Goal: Task Accomplishment & Management: Complete application form

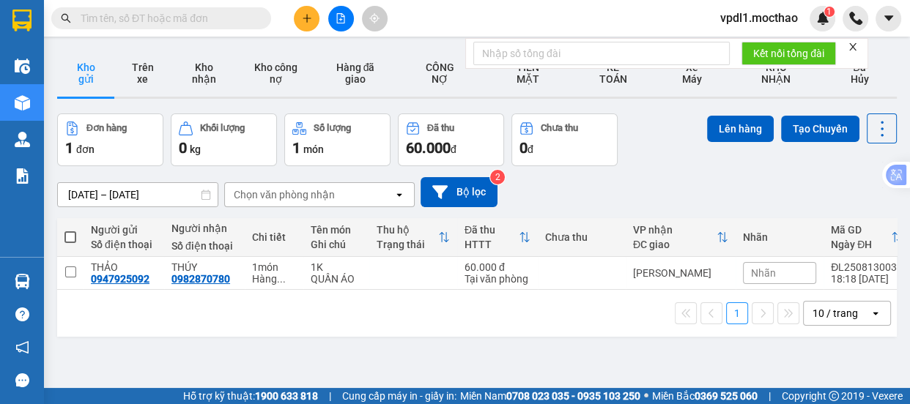
click at [856, 47] on icon "close" at bounding box center [852, 47] width 10 height 10
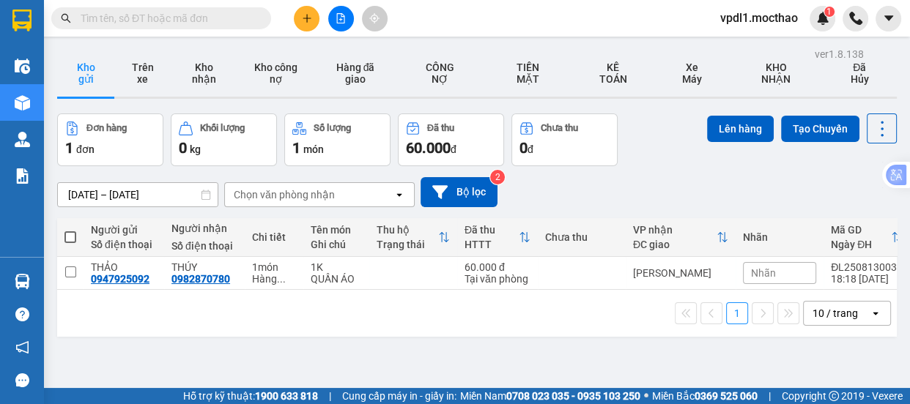
click at [776, 14] on span "vpdl1.mocthao" at bounding box center [758, 18] width 101 height 18
click at [735, 43] on span "Đăng xuất" at bounding box center [764, 45] width 71 height 16
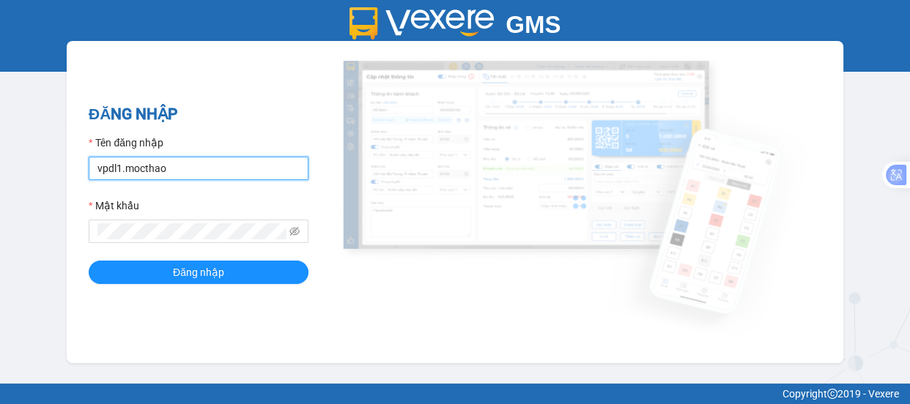
click at [218, 163] on input "vpdl1.mocthao" at bounding box center [199, 168] width 220 height 23
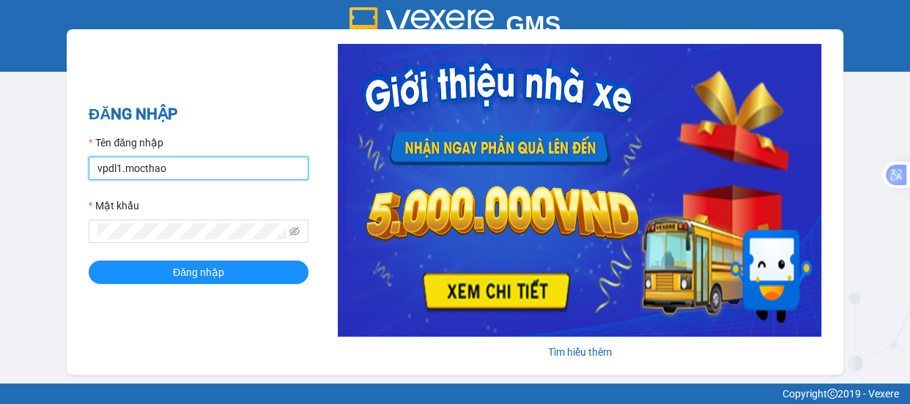
type input "vpdl2.mocthao"
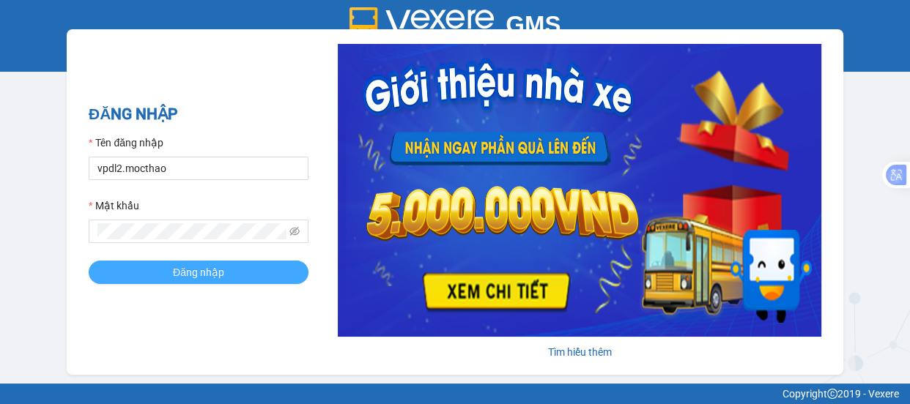
click at [180, 269] on span "Đăng nhập" at bounding box center [198, 272] width 51 height 16
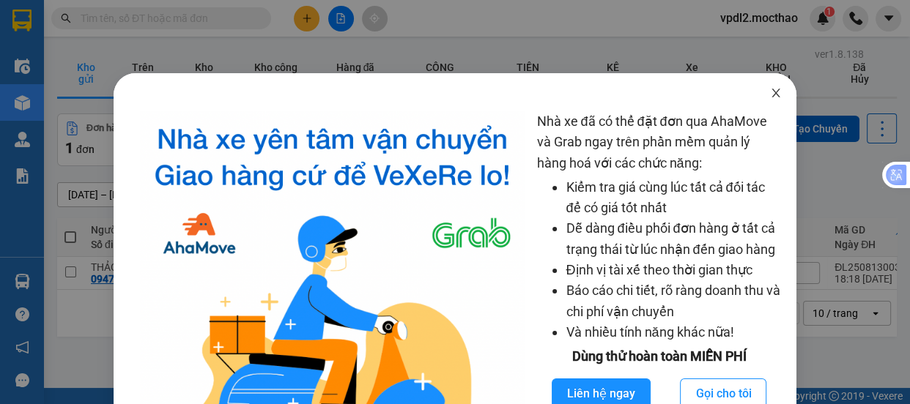
click at [770, 97] on icon "close" at bounding box center [776, 93] width 12 height 12
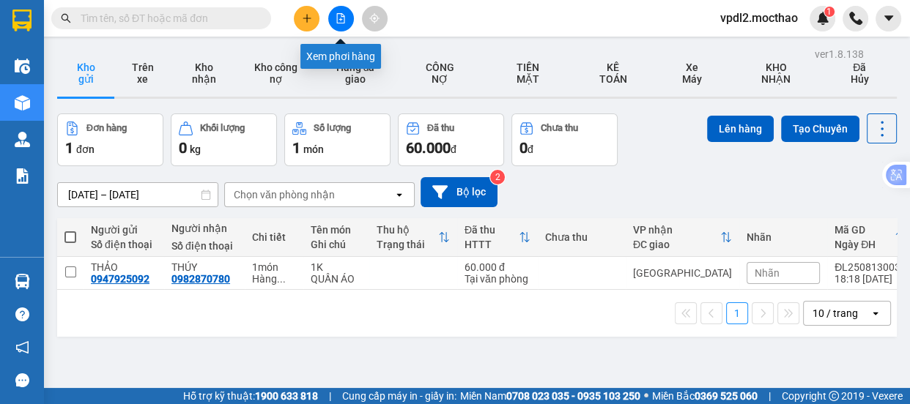
click at [336, 18] on icon "file-add" at bounding box center [340, 18] width 10 height 10
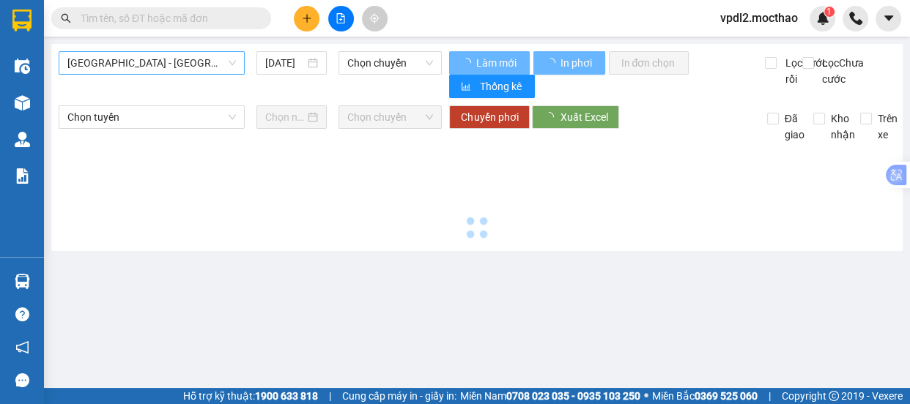
type input "14/08/2025"
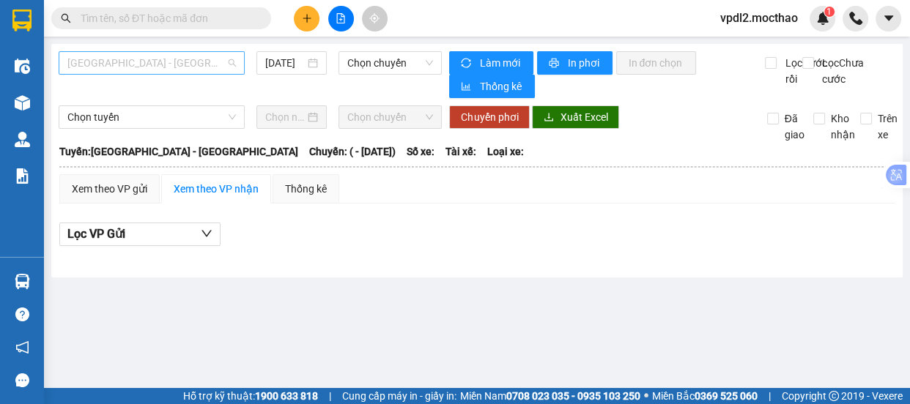
drag, startPoint x: 144, startPoint y: 62, endPoint x: 157, endPoint y: 92, distance: 32.1
click at [144, 62] on span "Sài Gòn - Tuy Hòa" at bounding box center [151, 63] width 168 height 22
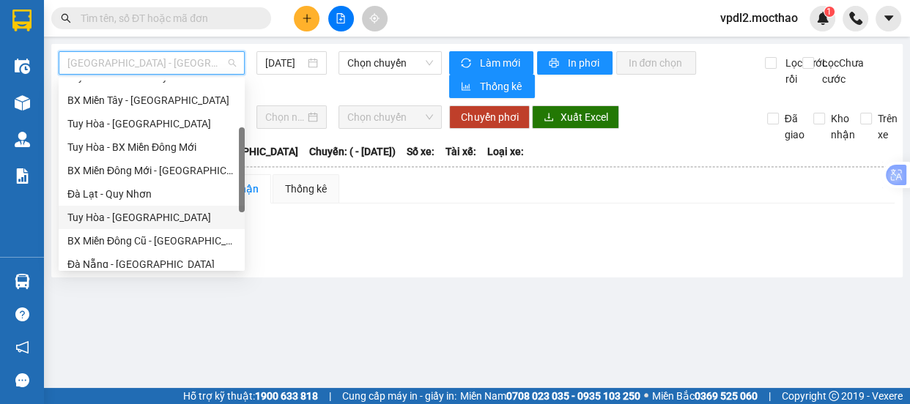
scroll to position [266, 0]
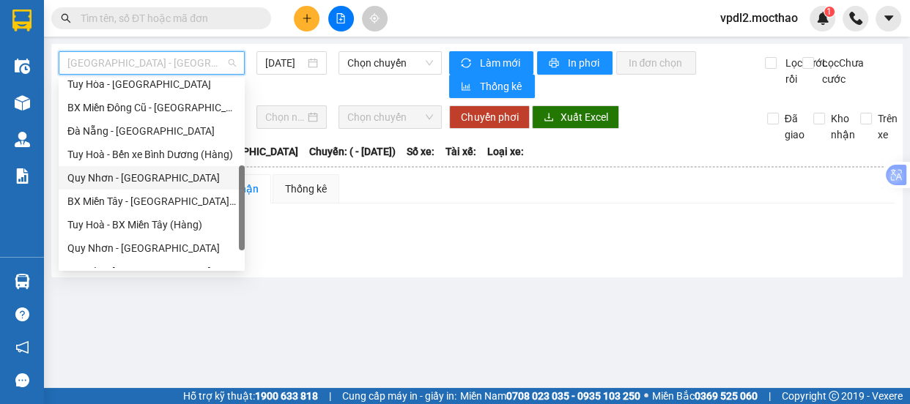
click at [141, 174] on div "Quy Nhơn - Đà Lạt" at bounding box center [151, 178] width 168 height 16
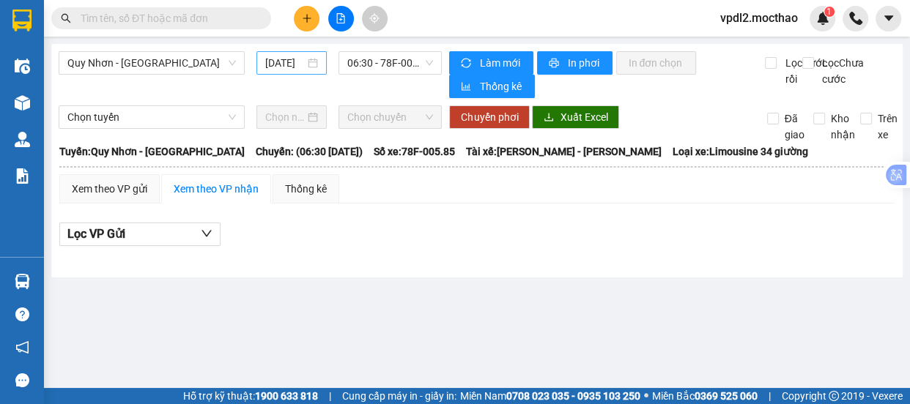
click at [312, 64] on div "14/08/2025" at bounding box center [291, 63] width 53 height 16
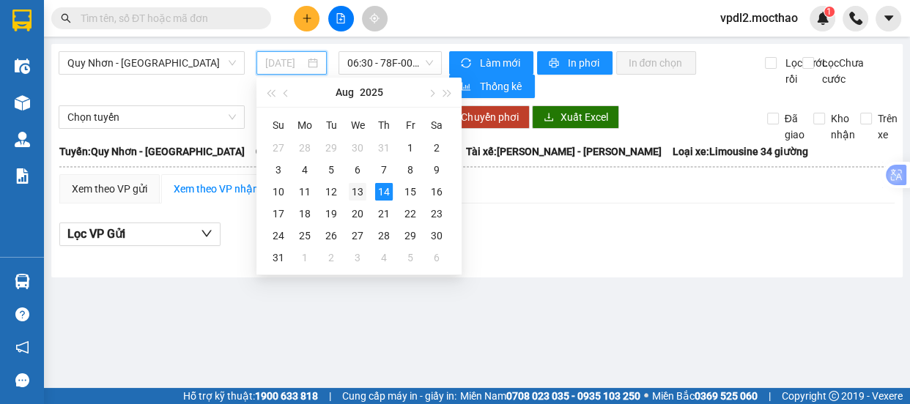
click at [361, 193] on div "13" at bounding box center [358, 192] width 18 height 18
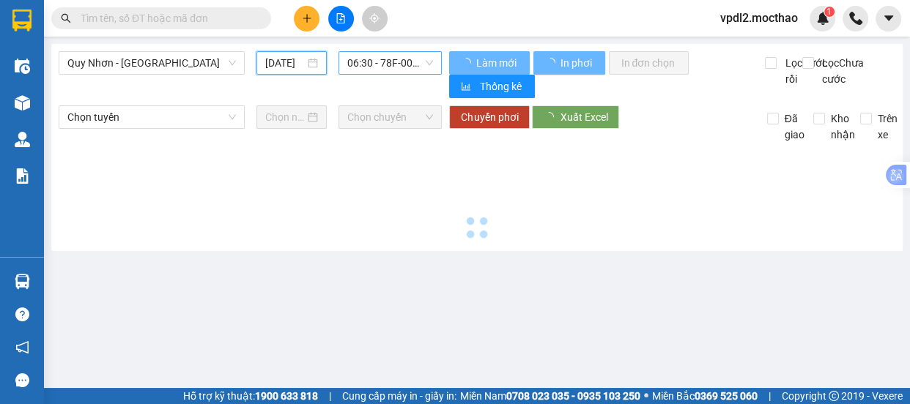
type input "13/08/2025"
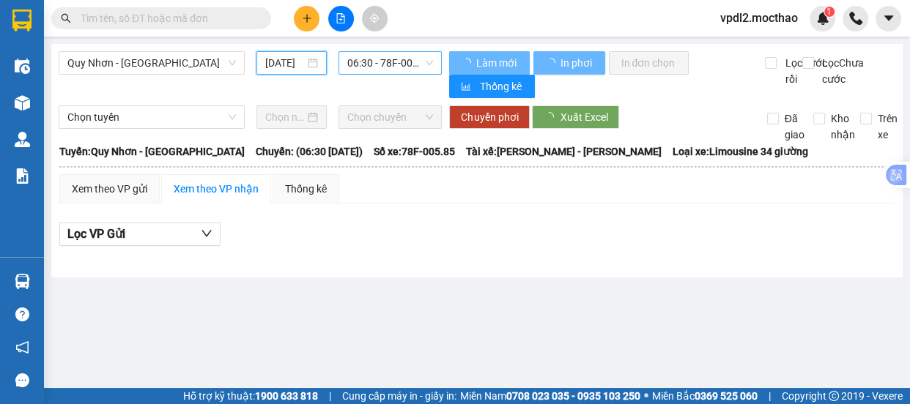
click at [415, 58] on span "06:30 - 78F-005.85" at bounding box center [390, 63] width 86 height 22
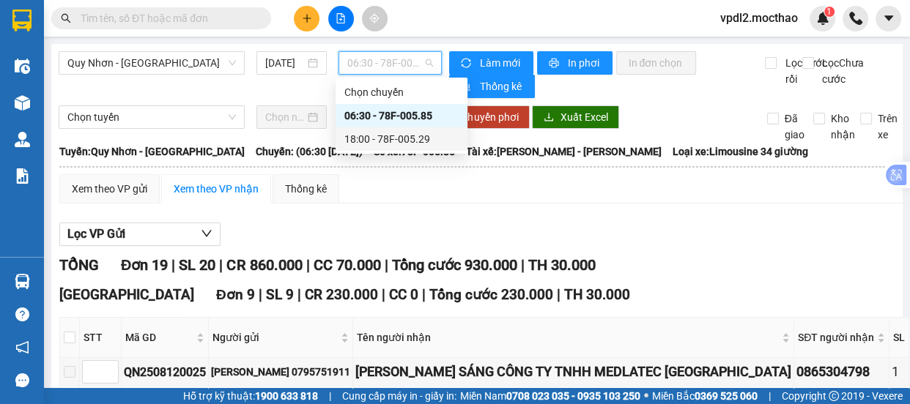
click at [414, 135] on div "18:00 - 78F-005.29" at bounding box center [401, 139] width 114 height 16
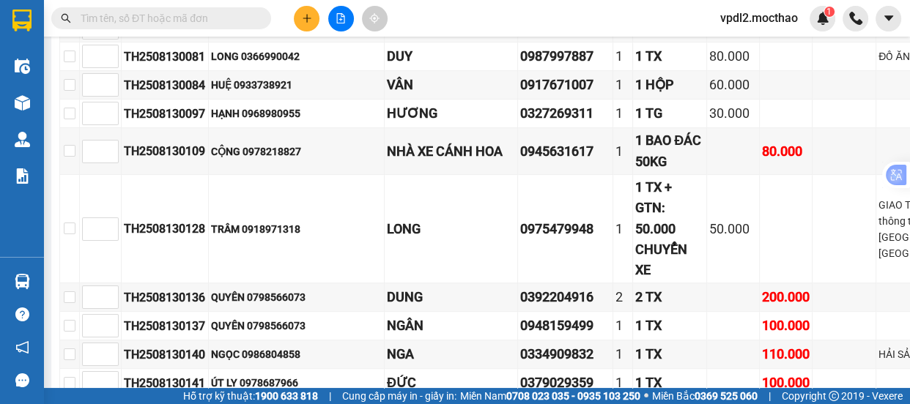
scroll to position [928, 0]
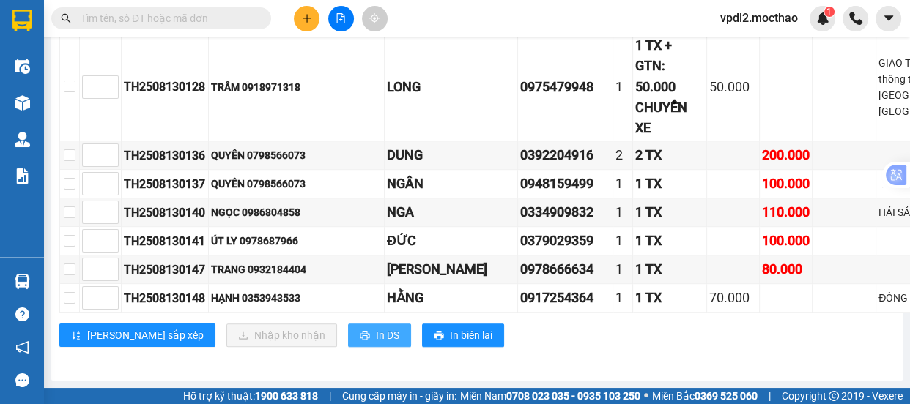
click at [376, 327] on span "In DS" at bounding box center [387, 335] width 23 height 16
drag, startPoint x: 305, startPoint y: 19, endPoint x: 305, endPoint y: 41, distance: 22.0
click at [305, 20] on icon "plus" at bounding box center [307, 18] width 10 height 10
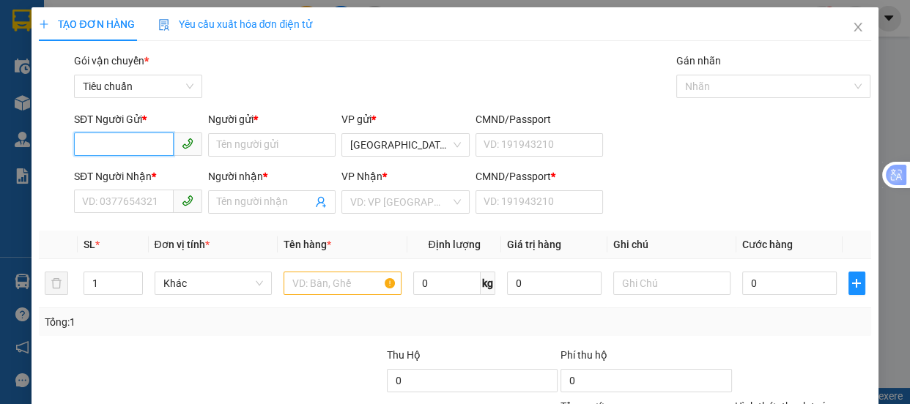
click at [128, 146] on input "SĐT Người Gửi *" at bounding box center [124, 144] width 100 height 23
click at [116, 177] on div "0917607037 - PV" at bounding box center [136, 174] width 109 height 16
type input "0917607037"
type input "PV"
type input "0916564849"
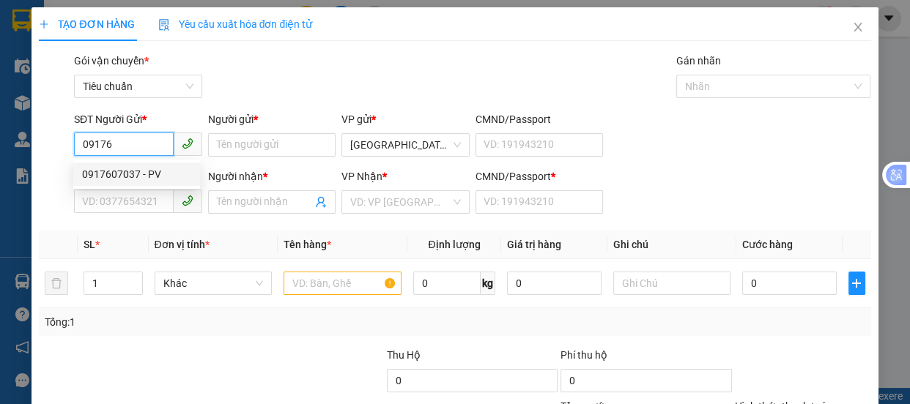
type input "KẾ TOÁN"
type input "A"
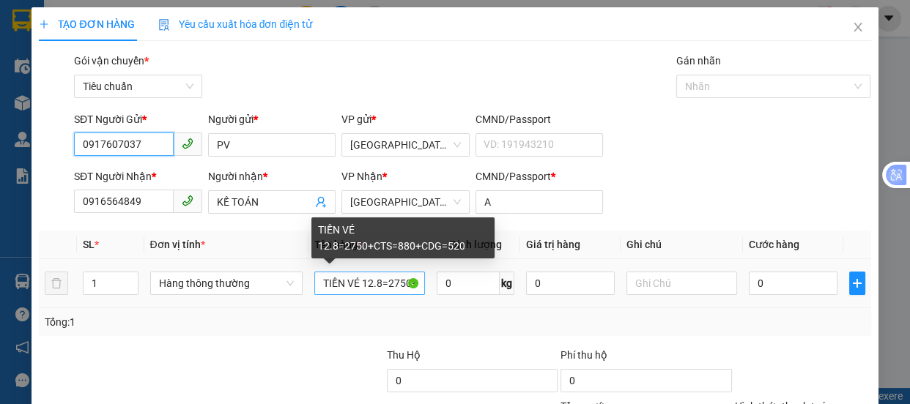
type input "0917607037"
drag, startPoint x: 415, startPoint y: 286, endPoint x: 322, endPoint y: 292, distance: 93.2
click at [322, 292] on input "TIỀN VÉ 12.8=2750+CTS=880+CDG=520" at bounding box center [369, 283] width 111 height 23
type input "CTS=880+CDG=520"
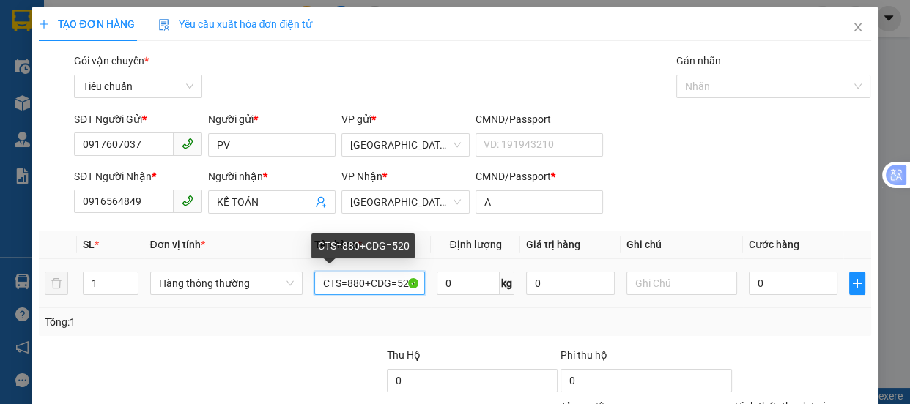
drag, startPoint x: 412, startPoint y: 278, endPoint x: 305, endPoint y: 284, distance: 107.1
click at [308, 284] on td "CTS=880+CDG=520" at bounding box center [369, 283] width 122 height 49
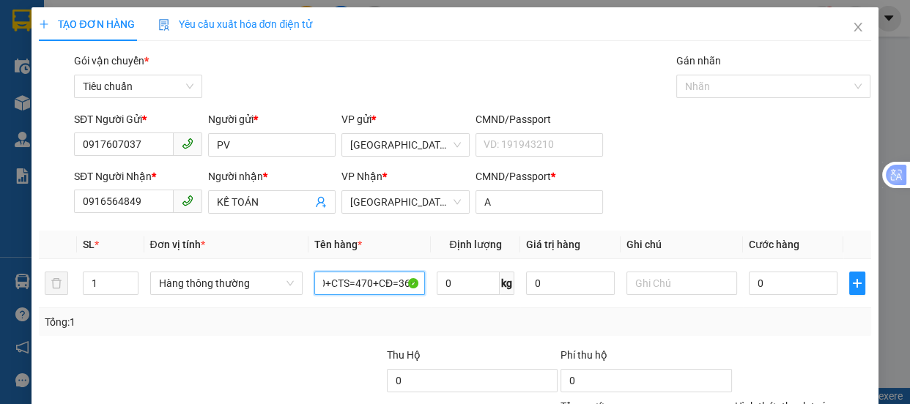
scroll to position [137, 0]
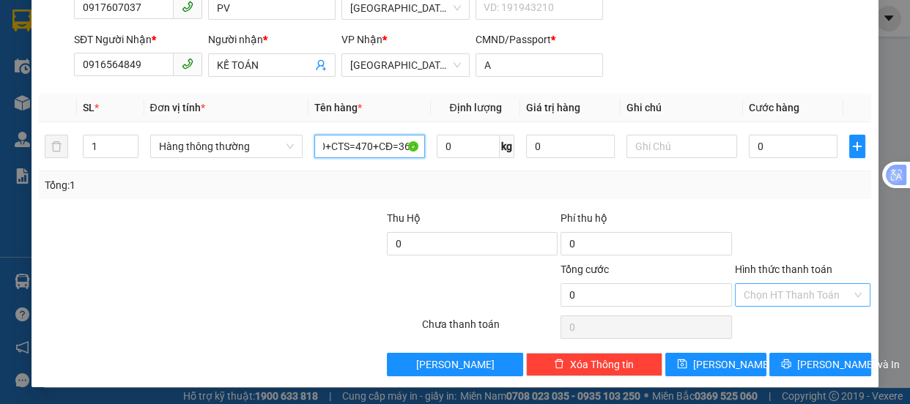
type input "TIỀN VÉ 13/8=7890+CTS=470+CĐ=360"
click at [787, 289] on input "Hình thức thanh toán" at bounding box center [797, 295] width 108 height 22
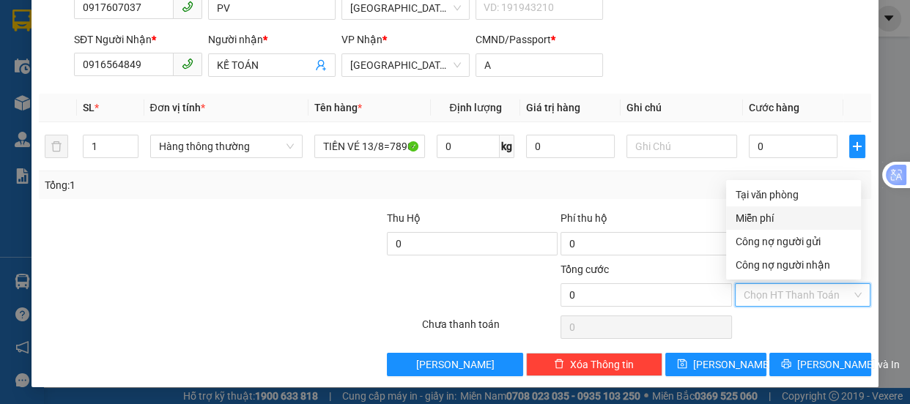
click at [767, 218] on div "Miễn phí" at bounding box center [793, 218] width 117 height 16
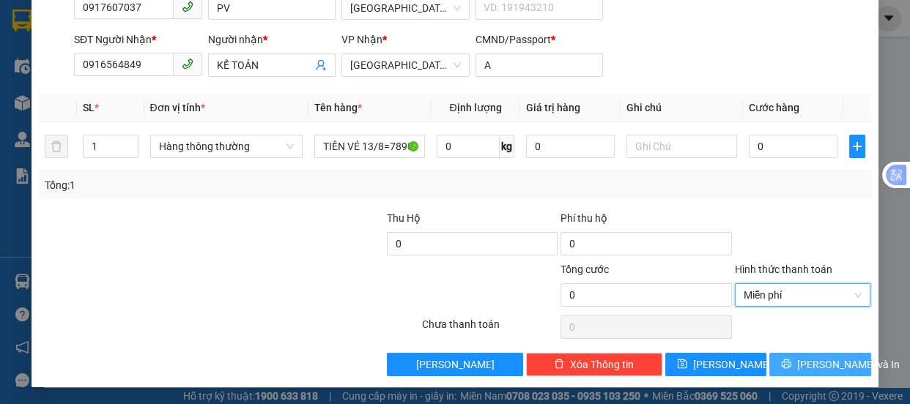
click at [820, 365] on span "Lưu và In" at bounding box center [848, 365] width 103 height 16
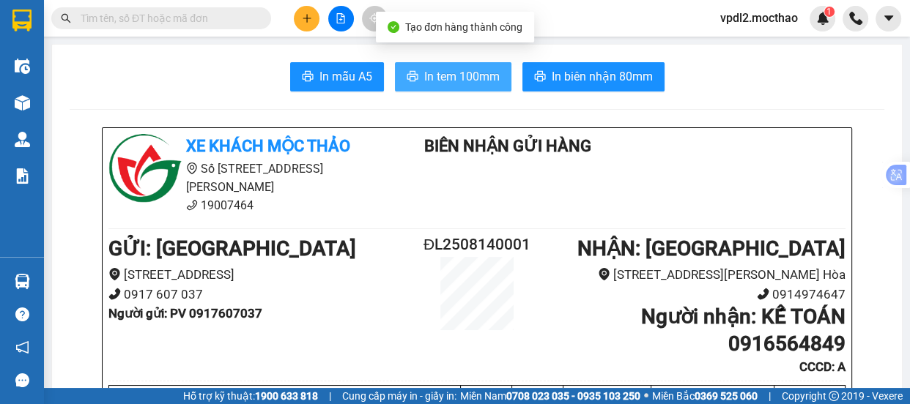
click at [435, 78] on span "In tem 100mm" at bounding box center [461, 76] width 75 height 18
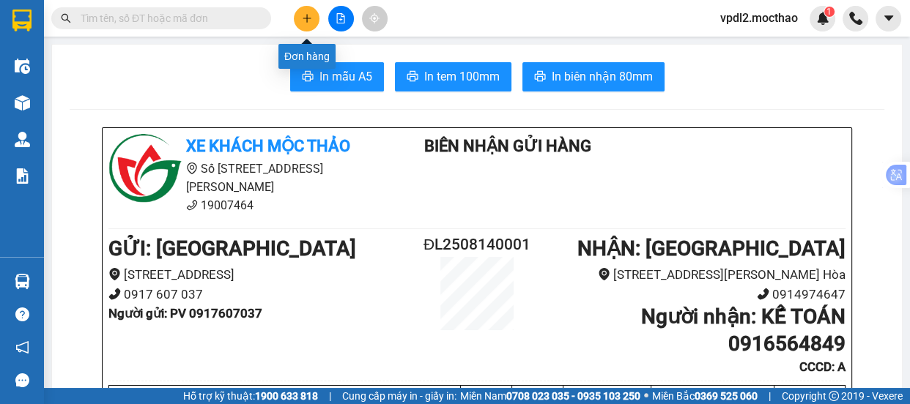
click at [307, 22] on icon "plus" at bounding box center [307, 18] width 10 height 10
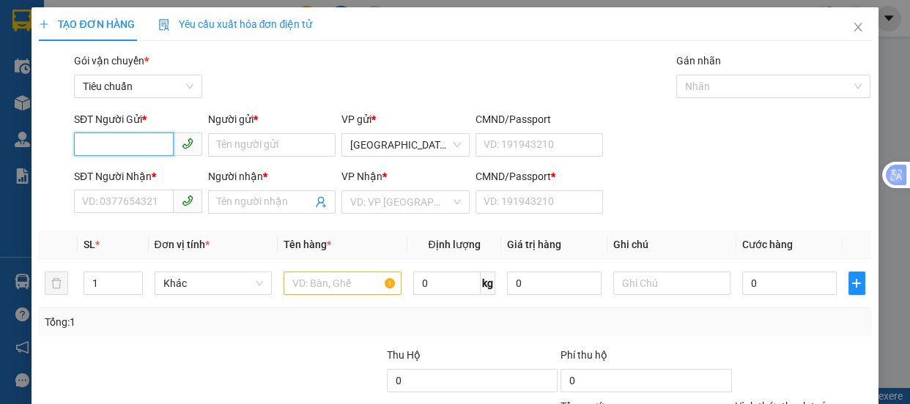
click at [143, 138] on input "SĐT Người Gửi *" at bounding box center [124, 144] width 100 height 23
click at [111, 168] on div "0917607037 - PV" at bounding box center [136, 174] width 109 height 16
type input "0917607037"
type input "PV"
type input "0916564849"
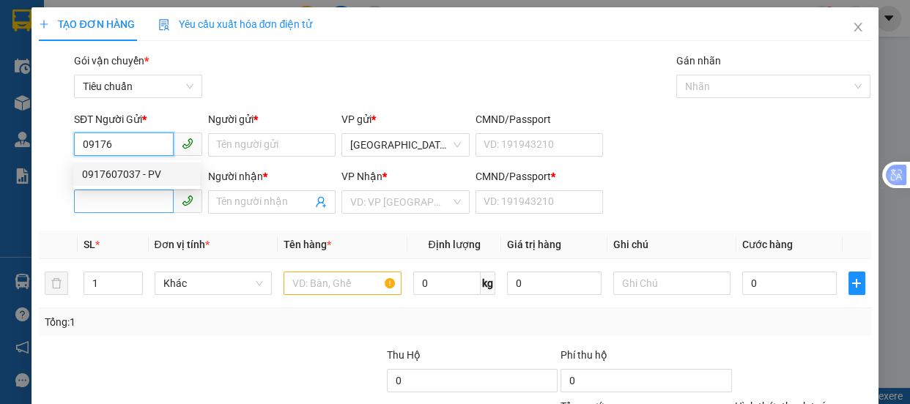
type input "KẾ TOÁN"
type input "A"
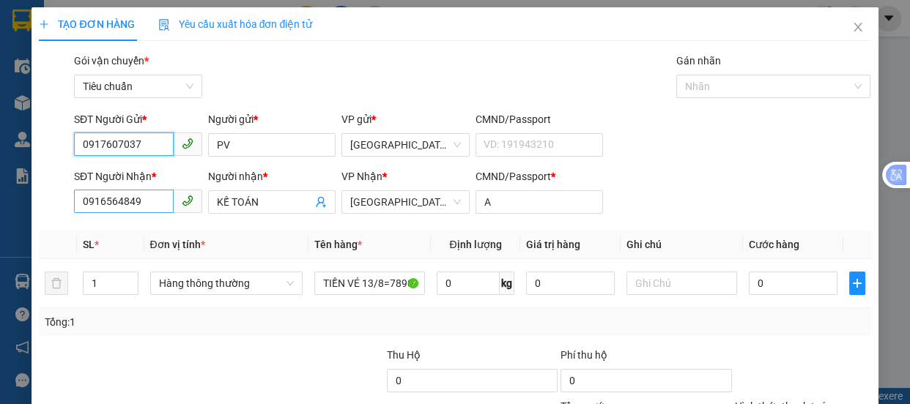
type input "0917607037"
click at [154, 202] on input "0916564849" at bounding box center [124, 201] width 100 height 23
type input "0"
type input "0914974647"
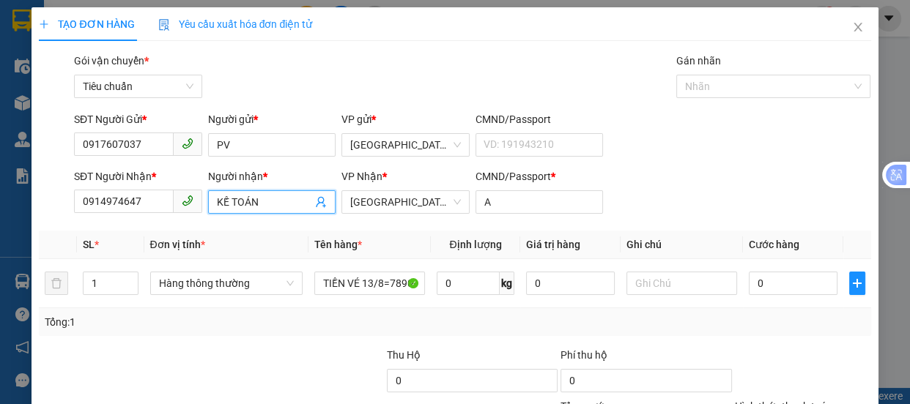
click at [277, 204] on input "KẾ TOÁN" at bounding box center [265, 202] width 96 height 16
type input "K"
type input "PCTH"
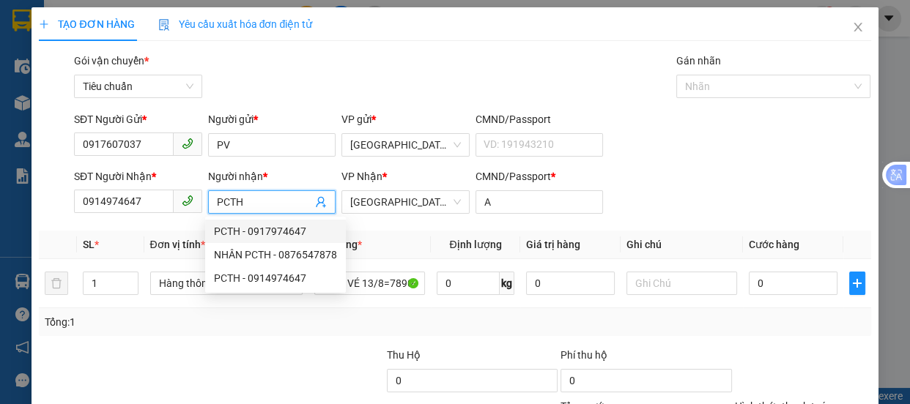
click at [274, 231] on div "PCTH - 0917974647" at bounding box center [275, 231] width 123 height 16
type input "0917974647"
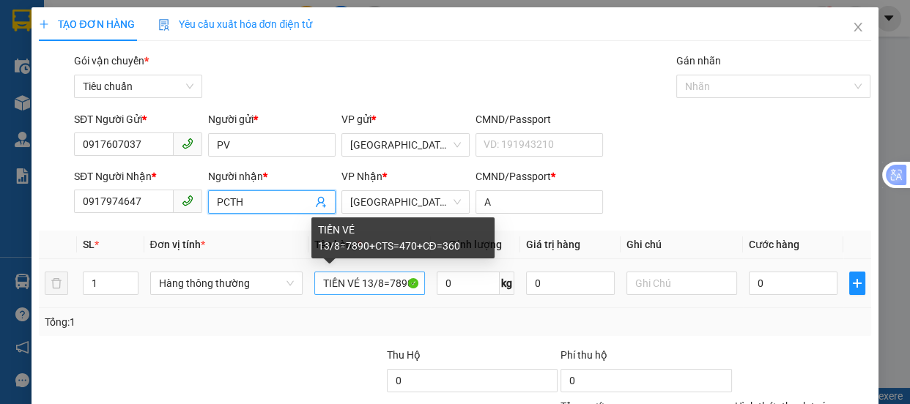
type input "PCTH"
drag, startPoint x: 410, startPoint y: 281, endPoint x: 314, endPoint y: 278, distance: 96.0
click at [316, 275] on input "TIỀN VÉ 13/8=7890+CTS=470+CĐ=360" at bounding box center [369, 283] width 111 height 23
type input "+CTS=470+CĐ=360"
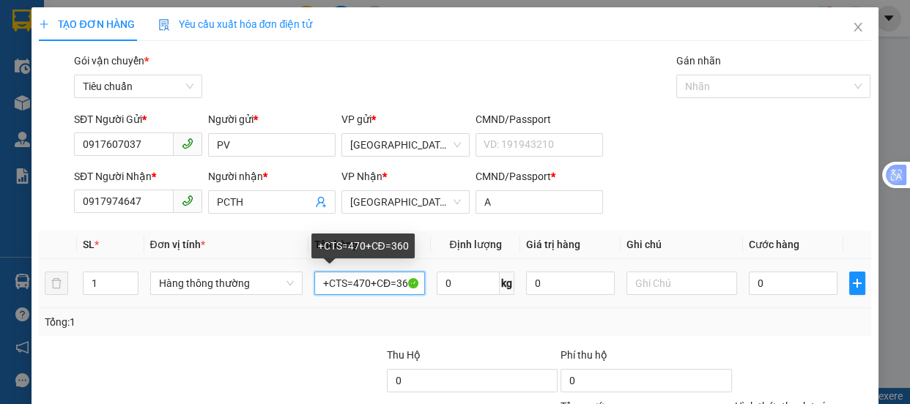
drag, startPoint x: 412, startPoint y: 283, endPoint x: 308, endPoint y: 278, distance: 104.2
click at [308, 278] on td "+CTS=470+CĐ=360" at bounding box center [369, 283] width 122 height 49
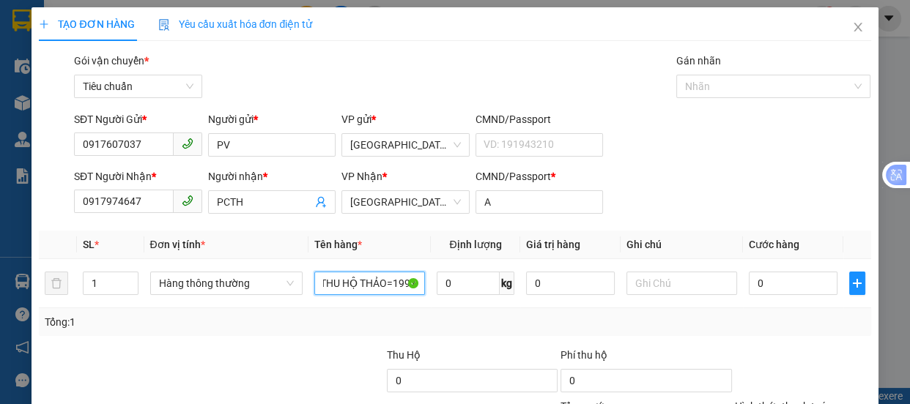
scroll to position [137, 0]
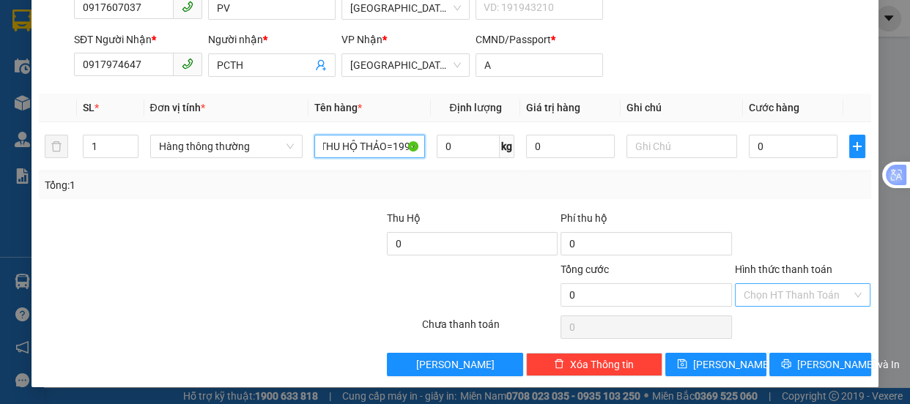
type input "THU HỘ THẢO=1997"
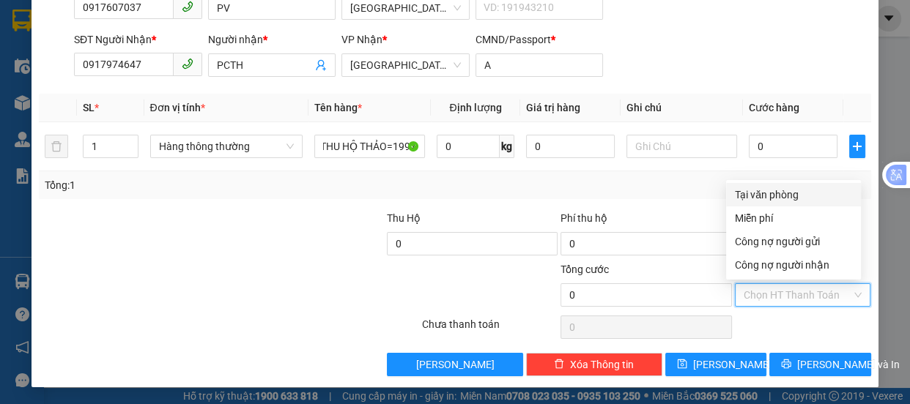
scroll to position [0, 0]
click at [777, 295] on input "Hình thức thanh toán" at bounding box center [797, 295] width 108 height 22
click at [765, 214] on div "Miễn phí" at bounding box center [793, 218] width 117 height 16
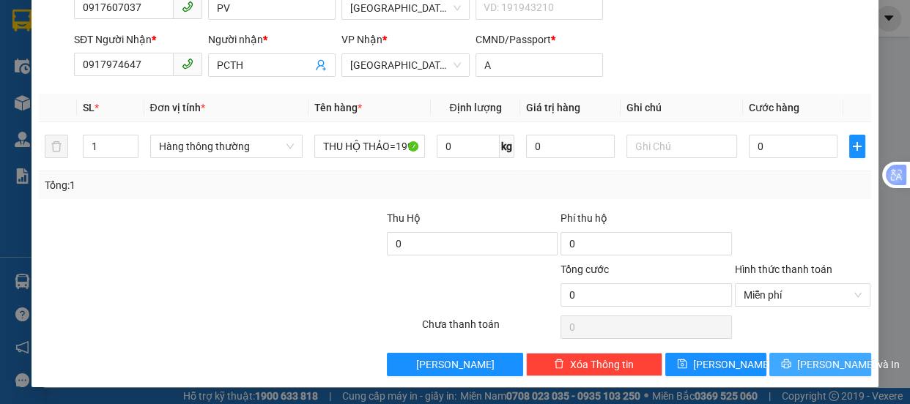
click at [825, 357] on span "Lưu và In" at bounding box center [848, 365] width 103 height 16
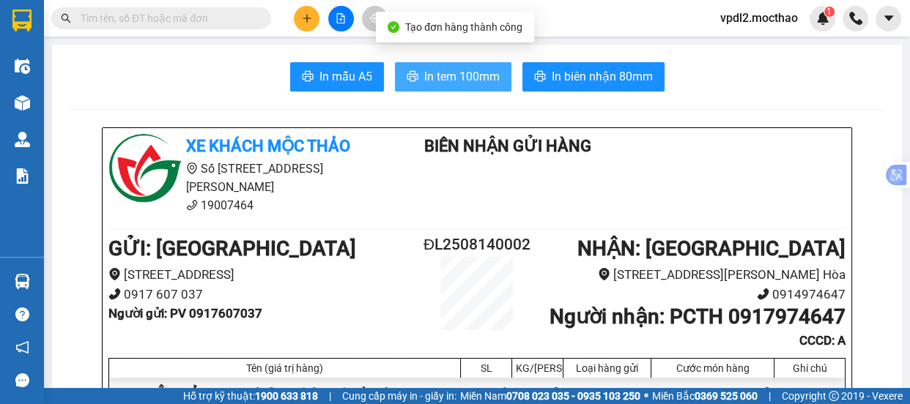
click at [484, 69] on span "In tem 100mm" at bounding box center [461, 76] width 75 height 18
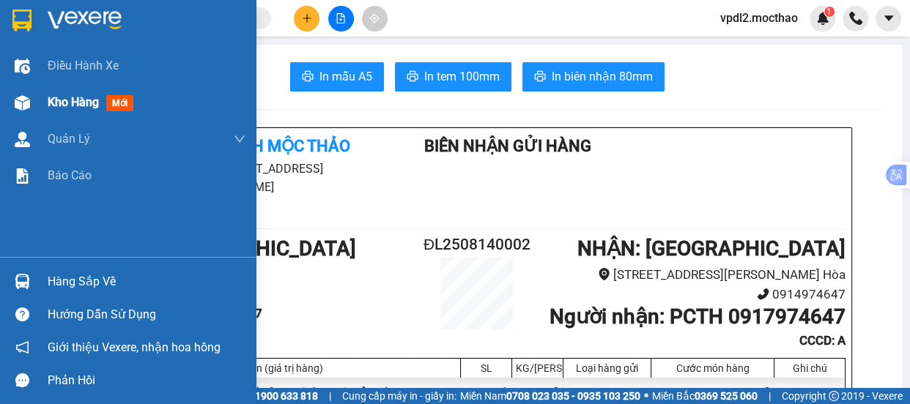
click at [75, 94] on div "Kho hàng mới" at bounding box center [94, 102] width 92 height 18
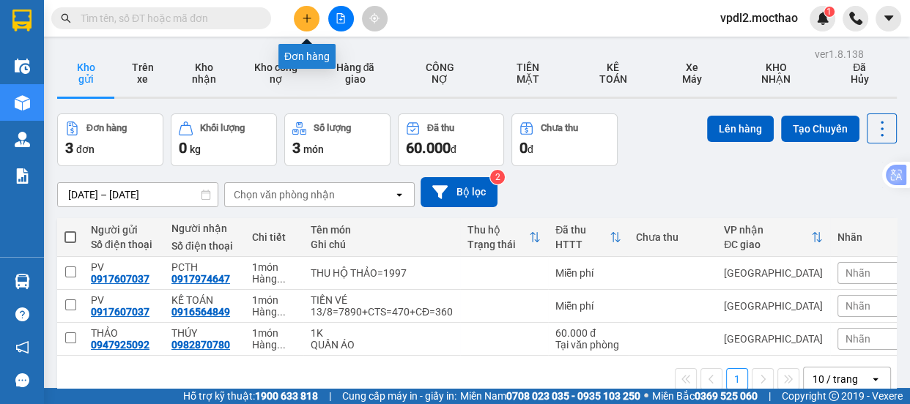
click at [307, 20] on icon "plus" at bounding box center [307, 18] width 10 height 10
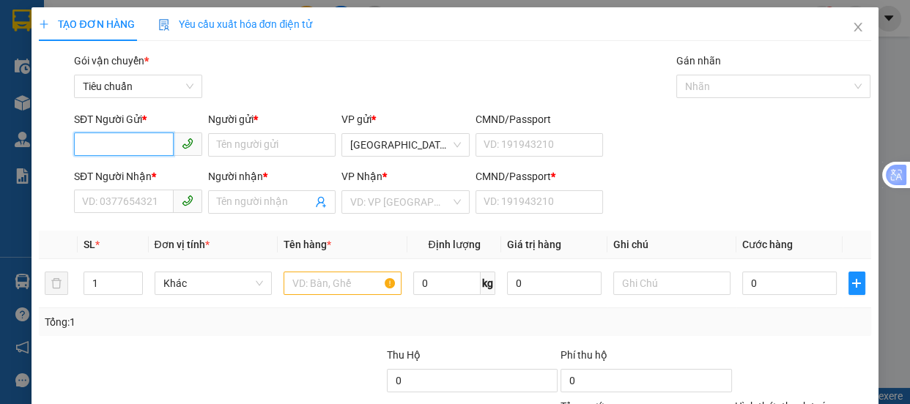
click at [145, 144] on input "SĐT Người Gửi *" at bounding box center [124, 144] width 100 height 23
click at [852, 23] on icon "close" at bounding box center [858, 27] width 12 height 12
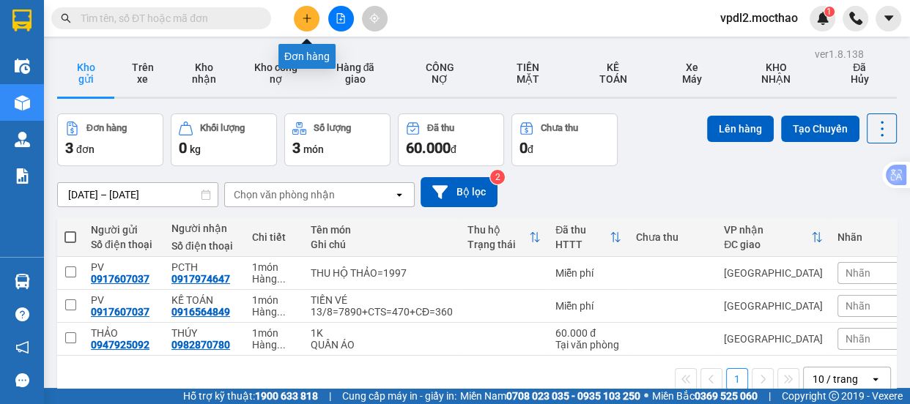
click at [300, 14] on button at bounding box center [307, 19] width 26 height 26
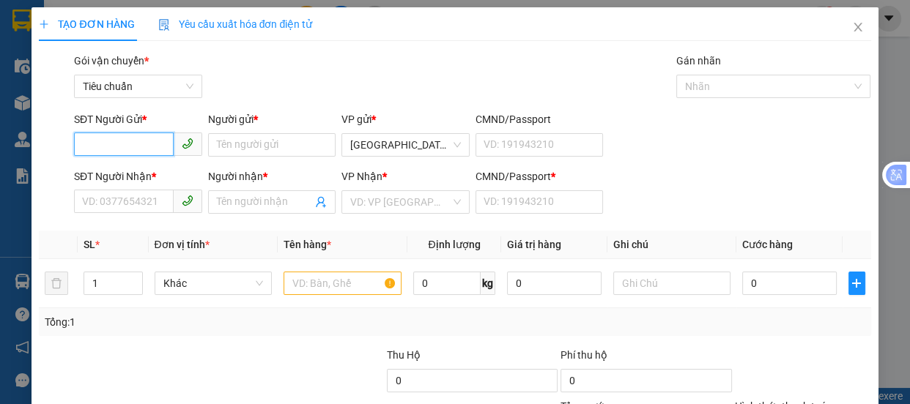
click at [159, 144] on input "SĐT Người Gửi *" at bounding box center [124, 144] width 100 height 23
type input "0347970574"
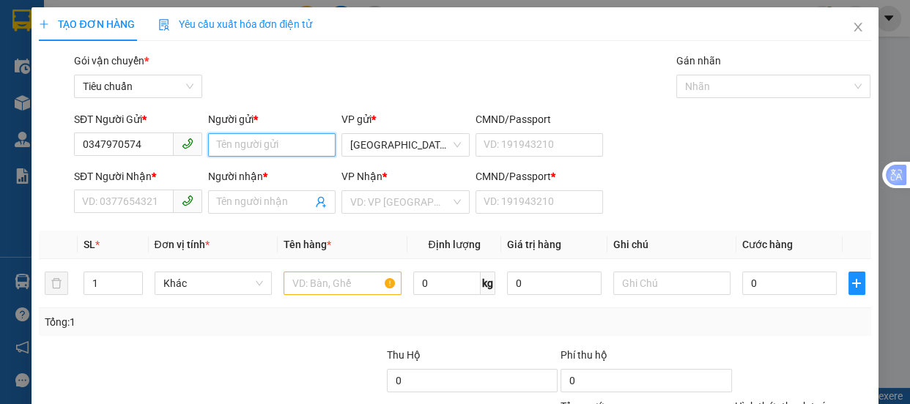
click at [298, 141] on input "Người gửi *" at bounding box center [272, 144] width 128 height 23
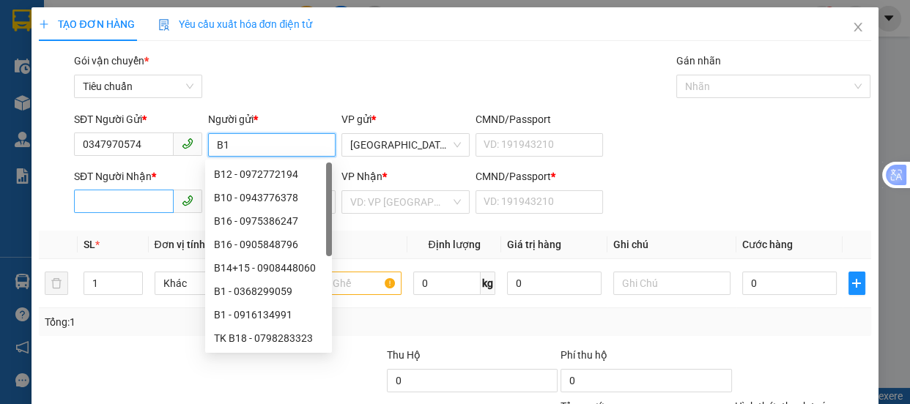
type input "B1"
click at [127, 205] on input "SĐT Người Nhận *" at bounding box center [124, 201] width 100 height 23
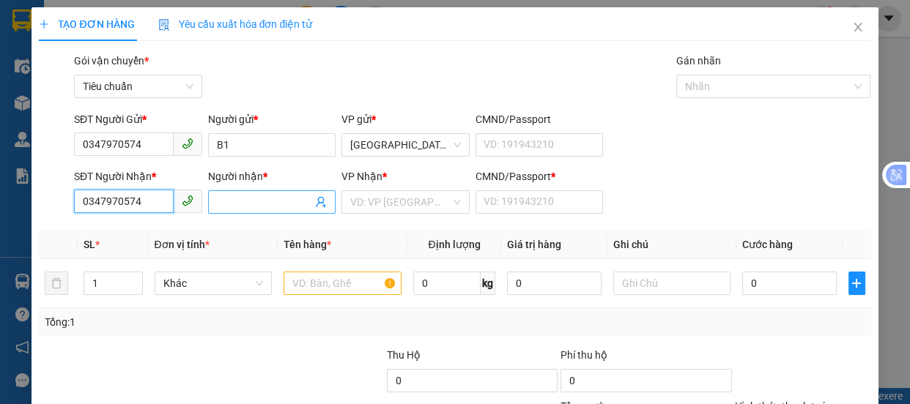
type input "0347970574"
click at [240, 196] on input "Người nhận *" at bounding box center [265, 202] width 96 height 16
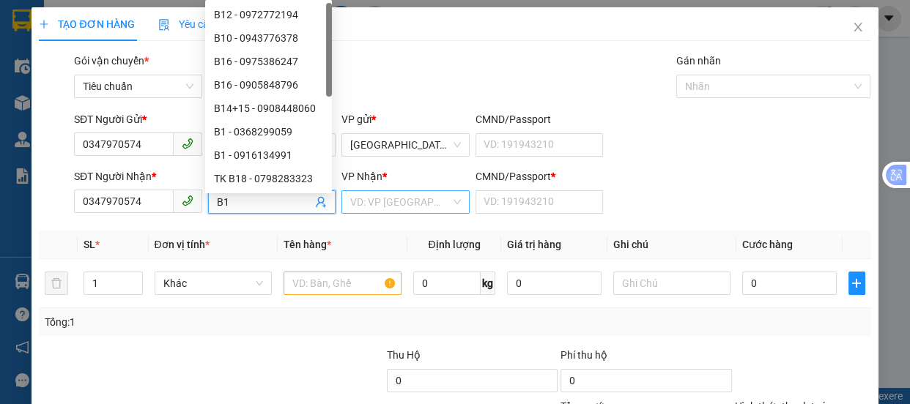
type input "B1"
click at [385, 202] on input "search" at bounding box center [400, 202] width 100 height 22
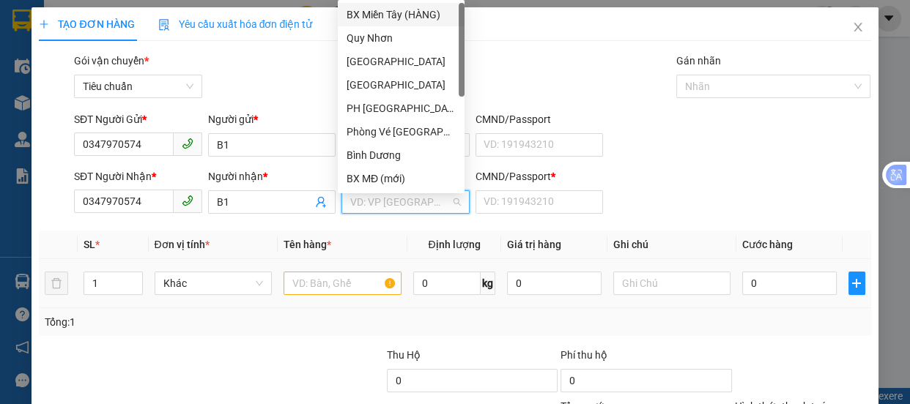
scroll to position [66, 0]
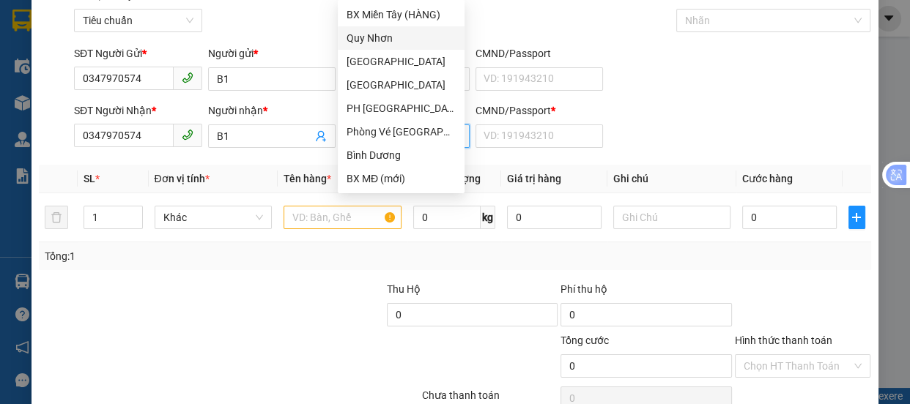
click at [385, 34] on div "Quy Nhơn" at bounding box center [400, 38] width 109 height 16
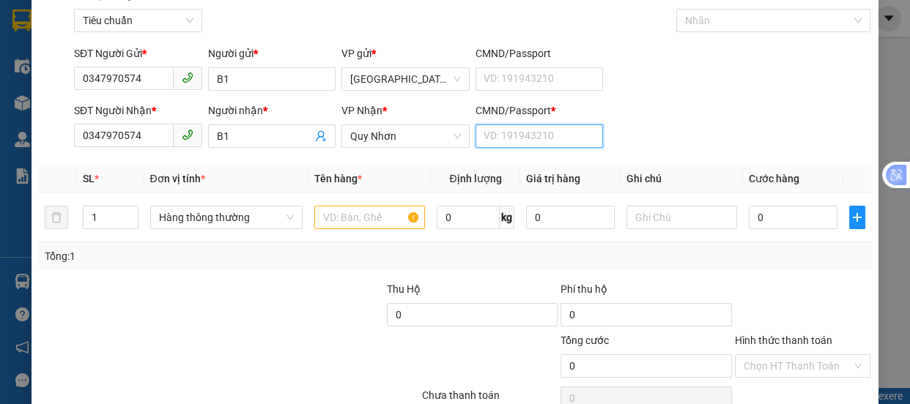
click at [495, 135] on input "CMND/Passport *" at bounding box center [539, 136] width 128 height 23
type input "A"
click at [347, 215] on input "text" at bounding box center [369, 217] width 111 height 23
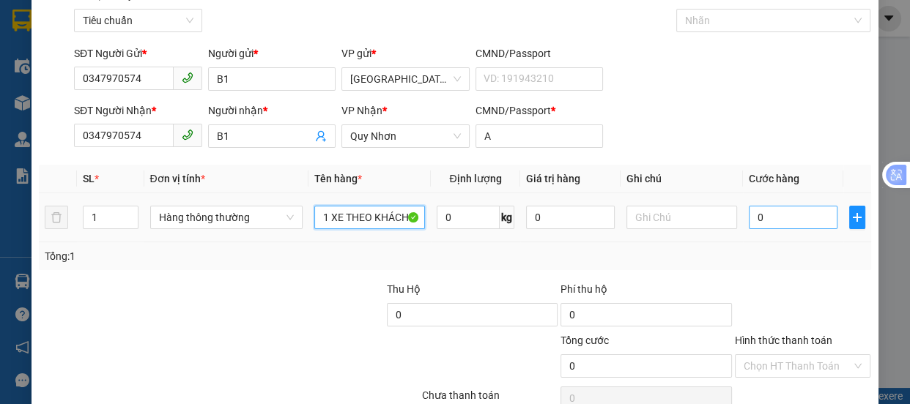
type input "1 XE THEO KHÁCH"
click at [757, 223] on input "0" at bounding box center [793, 217] width 89 height 23
type input "3"
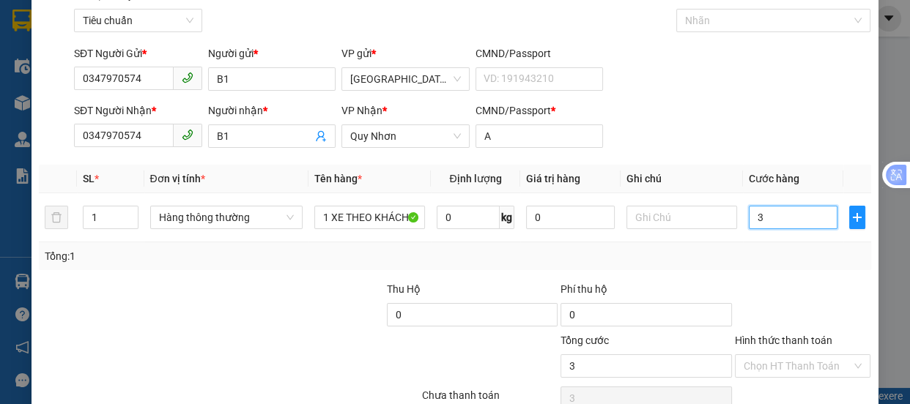
type input "30"
type input "300"
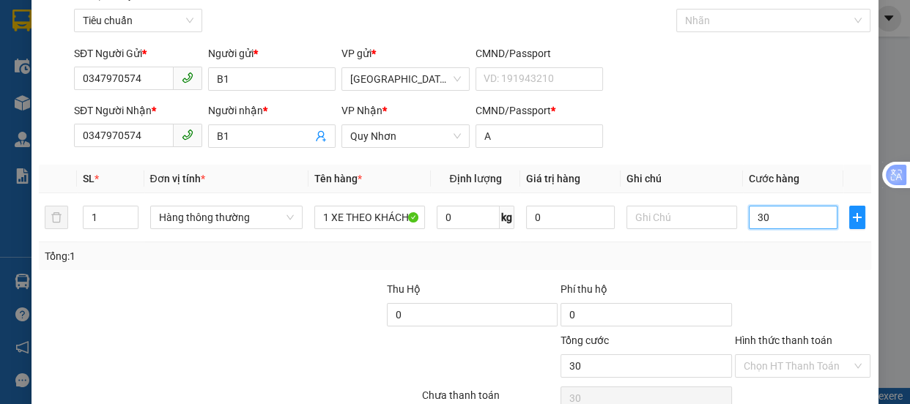
type input "300"
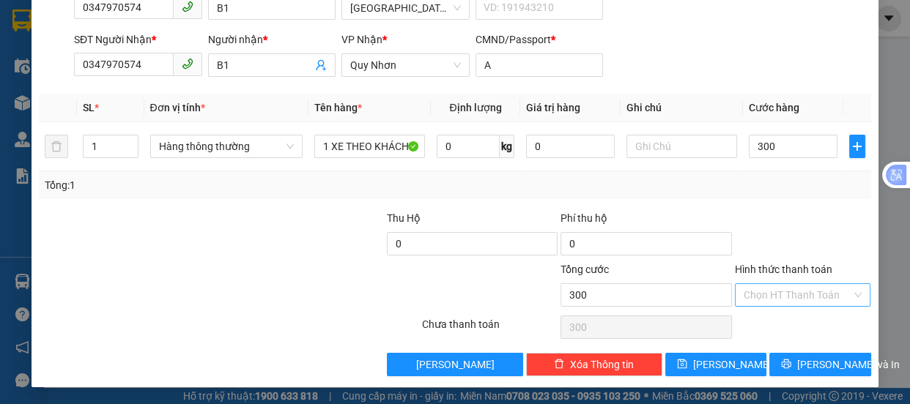
type input "300.000"
click at [784, 294] on input "Hình thức thanh toán" at bounding box center [797, 295] width 108 height 22
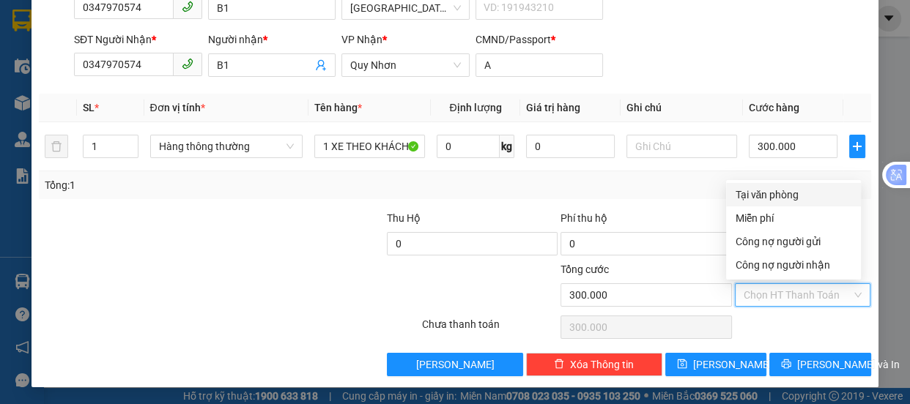
click at [744, 198] on div "Tại văn phòng" at bounding box center [793, 195] width 117 height 16
type input "0"
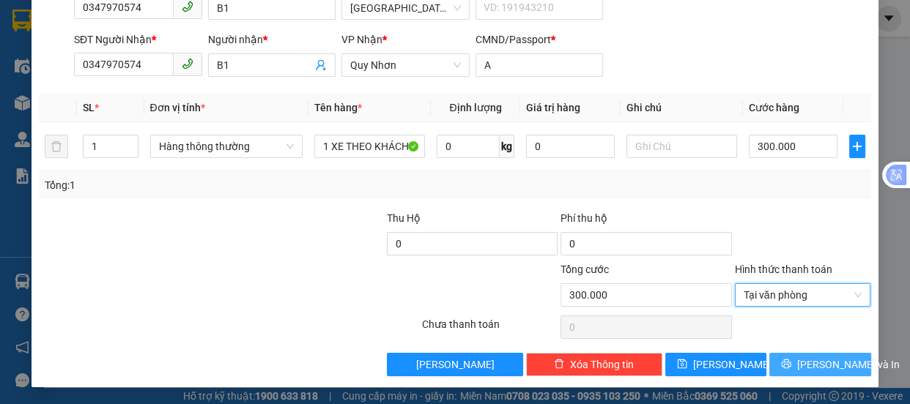
click at [816, 359] on span "Lưu và In" at bounding box center [848, 365] width 103 height 16
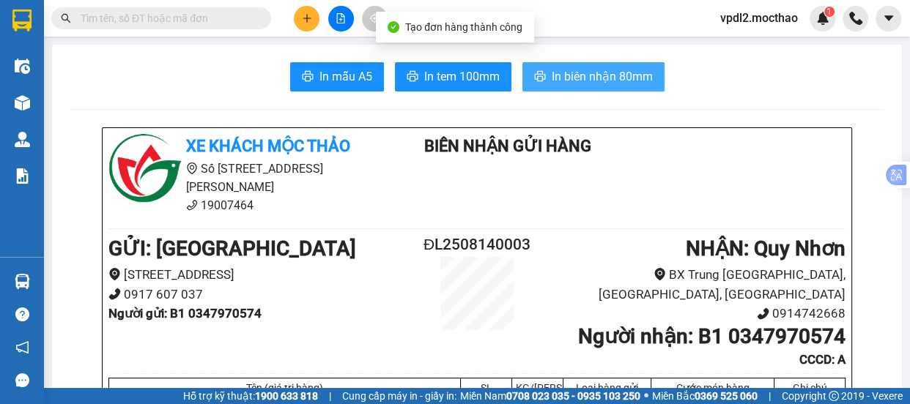
drag, startPoint x: 562, startPoint y: 73, endPoint x: 620, endPoint y: 118, distance: 72.5
click at [563, 73] on span "In biên nhận 80mm" at bounding box center [602, 76] width 101 height 18
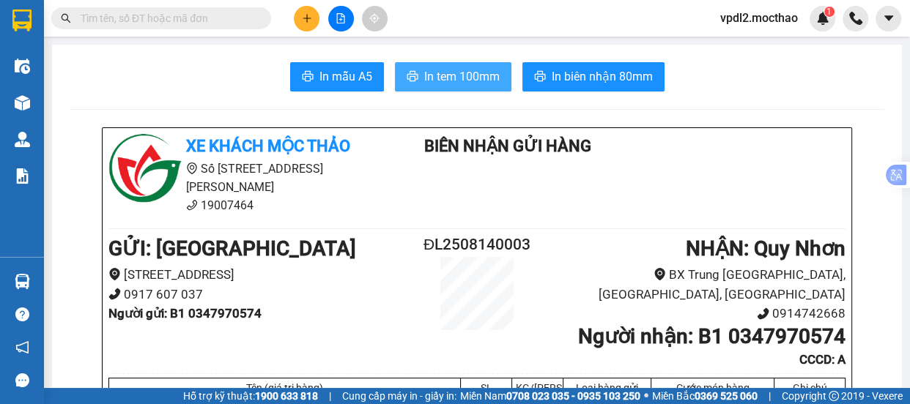
click at [462, 74] on span "In tem 100mm" at bounding box center [461, 76] width 75 height 18
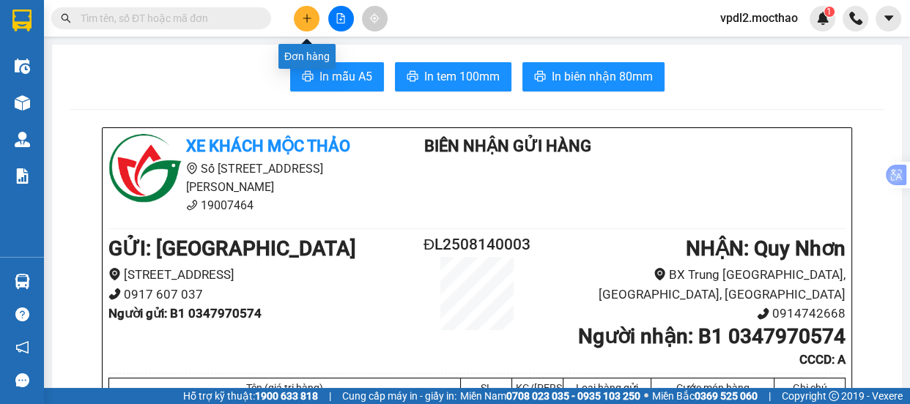
click at [302, 17] on icon "plus" at bounding box center [307, 18] width 10 height 10
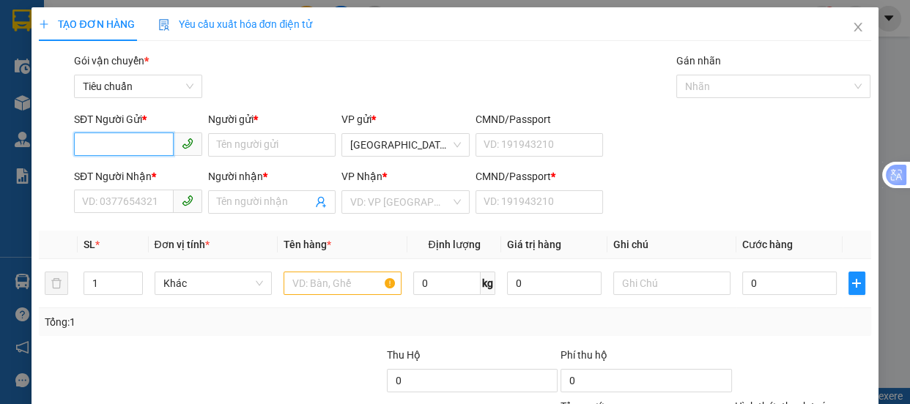
click at [147, 146] on input "SĐT Người Gửi *" at bounding box center [124, 144] width 100 height 23
type input "0395456050"
click at [111, 168] on div "0395456050 - TUYẾT" at bounding box center [136, 174] width 109 height 16
type input "TUYẾT"
type input "0377849344"
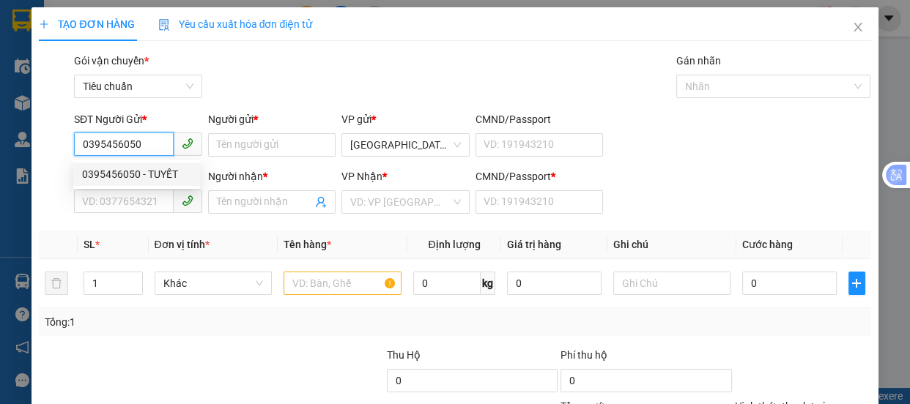
type input "DŨNG"
type input "A"
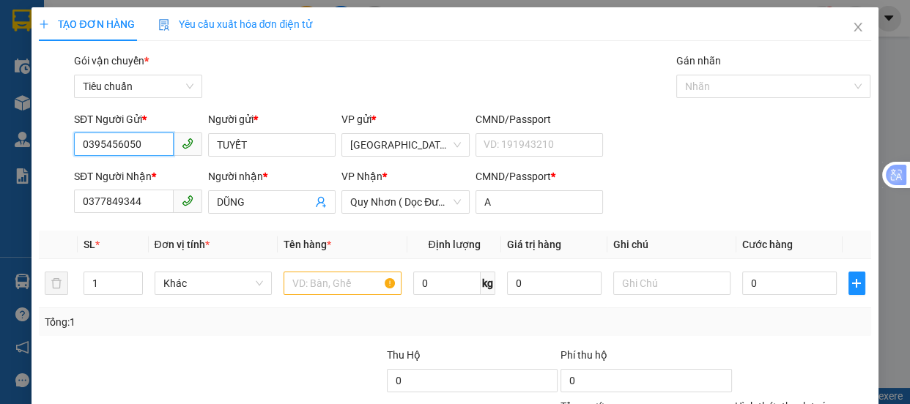
type input "180.000"
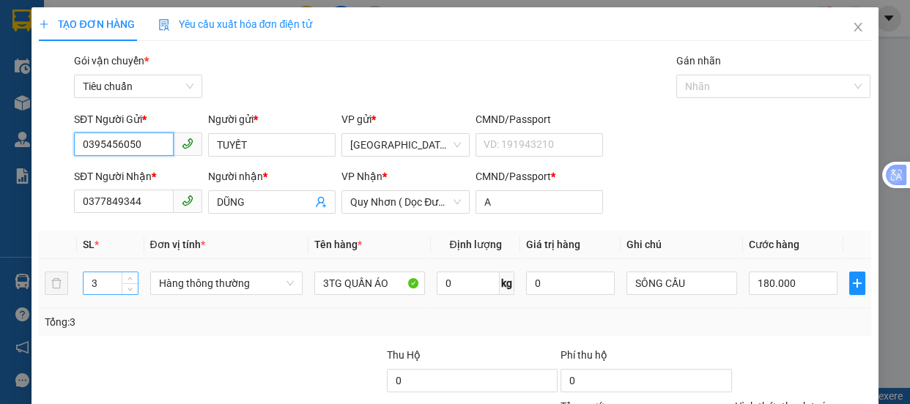
type input "0395456050"
click at [111, 280] on input "3" at bounding box center [109, 283] width 53 height 22
type input "4"
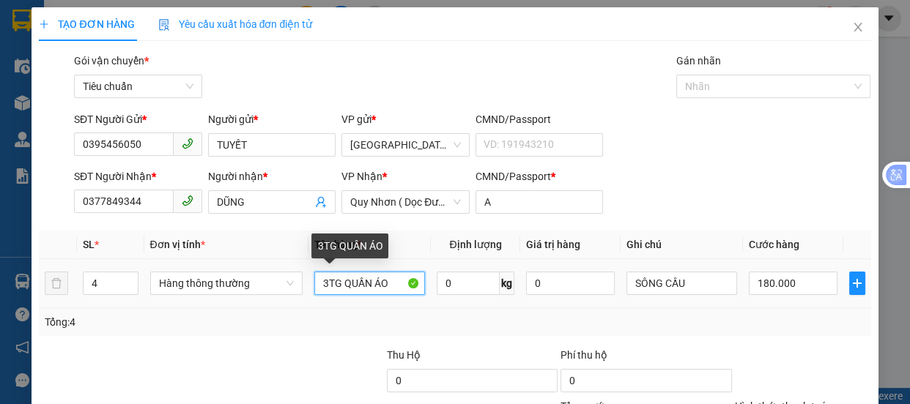
click at [402, 283] on input "3TG QUẦN ÁO" at bounding box center [369, 283] width 111 height 23
type input "0"
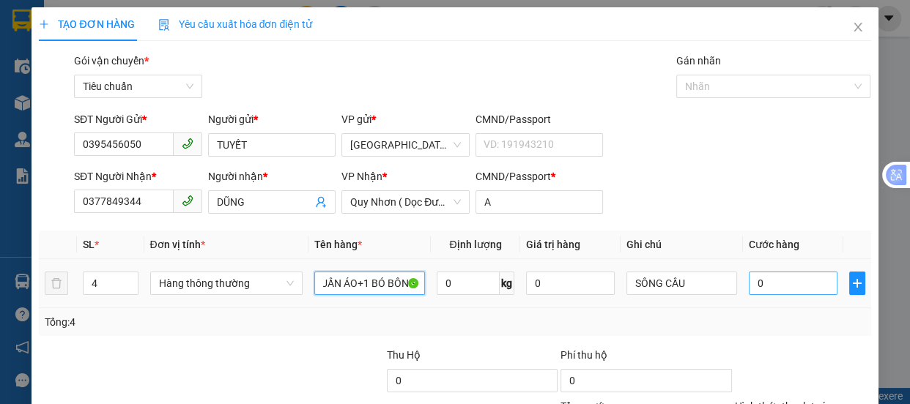
type input "3TG QUẦN ÁO+1 BÓ BÔNG"
click at [766, 282] on input "0" at bounding box center [793, 283] width 89 height 23
type input "2"
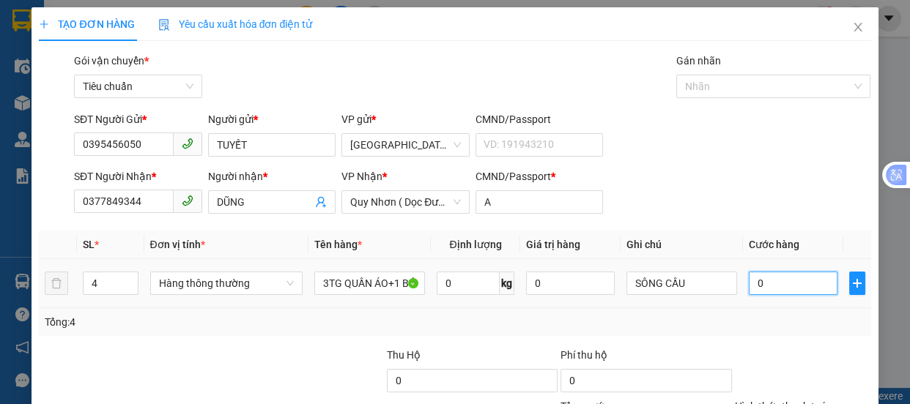
type input "2"
type input "23"
type input "2"
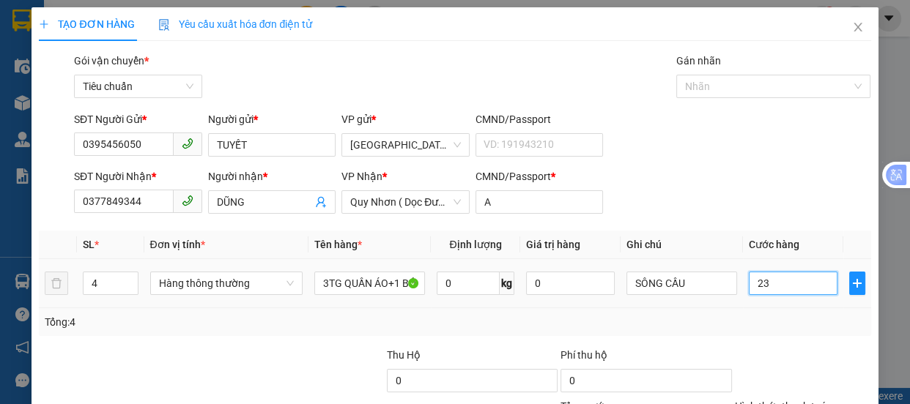
type input "2"
type input "22"
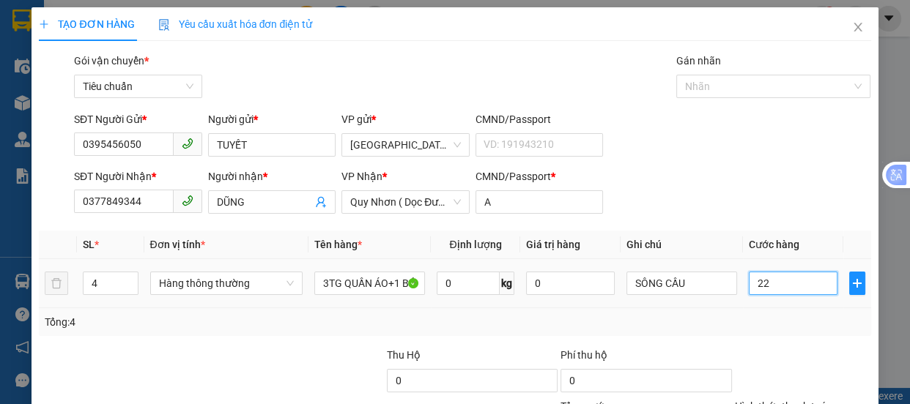
type input "220"
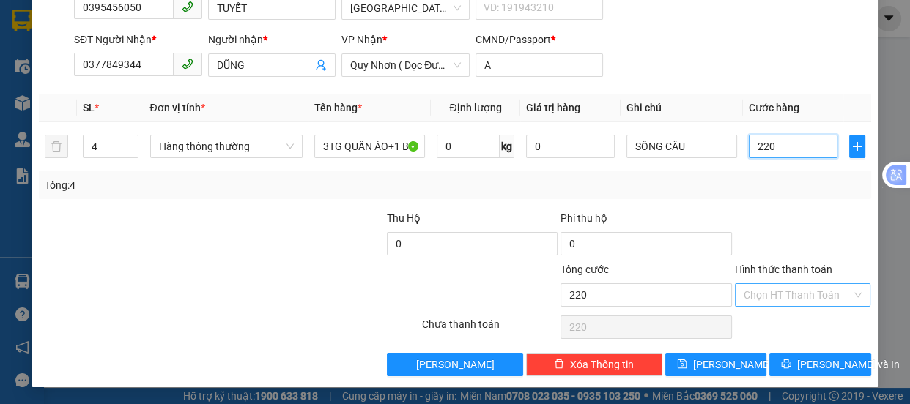
type input "220"
type input "220.000"
click at [787, 297] on input "Hình thức thanh toán" at bounding box center [797, 295] width 108 height 22
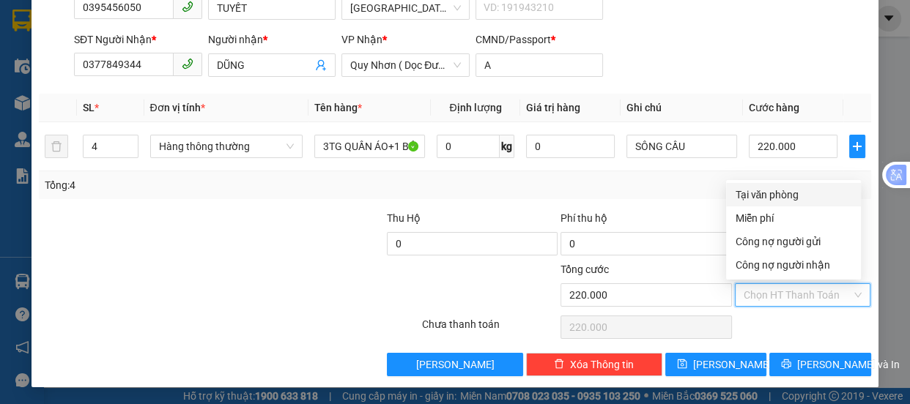
drag, startPoint x: 784, startPoint y: 193, endPoint x: 784, endPoint y: 201, distance: 8.1
click at [784, 193] on div "Tại văn phòng" at bounding box center [793, 195] width 117 height 16
type input "0"
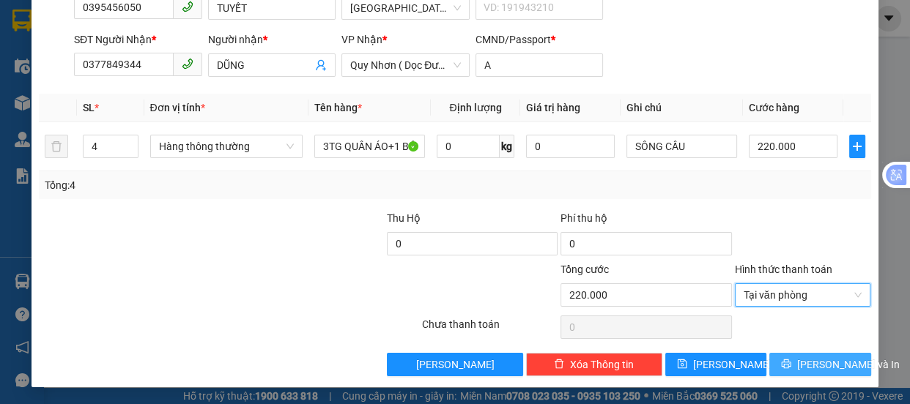
click at [815, 364] on span "Lưu và In" at bounding box center [848, 365] width 103 height 16
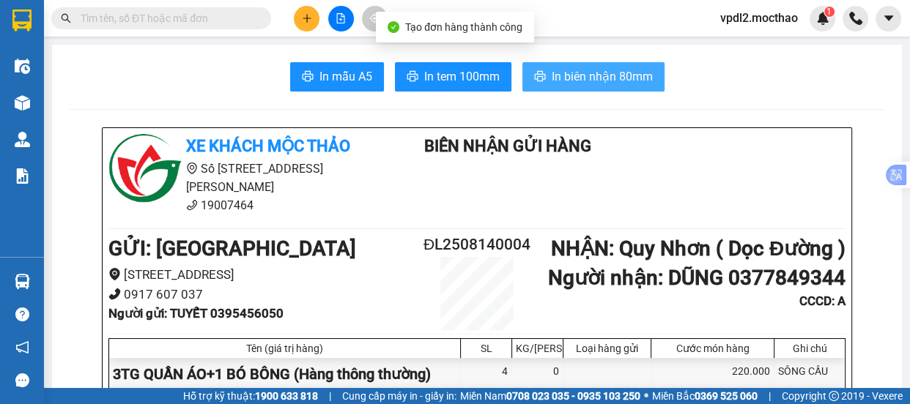
drag, startPoint x: 612, startPoint y: 84, endPoint x: 631, endPoint y: 86, distance: 19.2
click at [613, 83] on span "In biên nhận 80mm" at bounding box center [602, 76] width 101 height 18
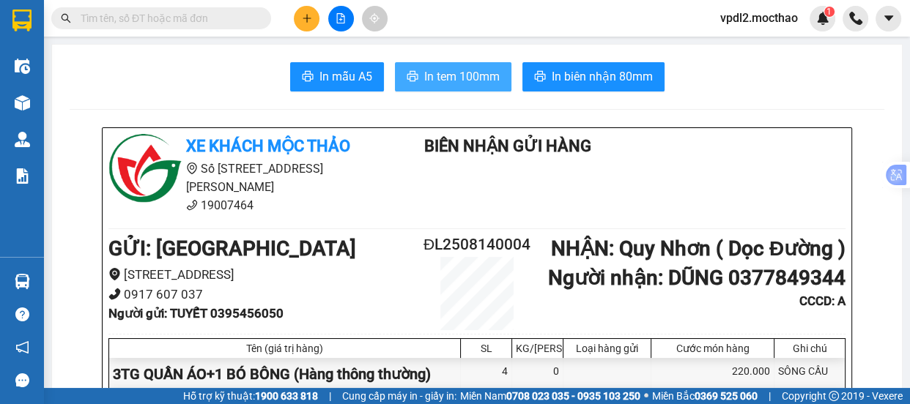
click at [472, 75] on span "In tem 100mm" at bounding box center [461, 76] width 75 height 18
click at [307, 23] on icon "plus" at bounding box center [307, 18] width 10 height 10
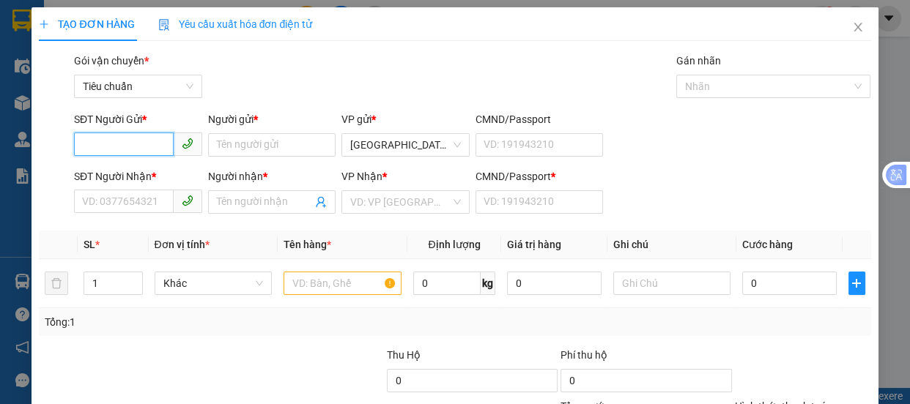
click at [146, 147] on input "SĐT Người Gửi *" at bounding box center [124, 144] width 100 height 23
type input "0395456050"
click at [122, 171] on div "0395456050 - TUYẾT" at bounding box center [136, 174] width 109 height 16
type input "TUYẾT"
type input "0377849344"
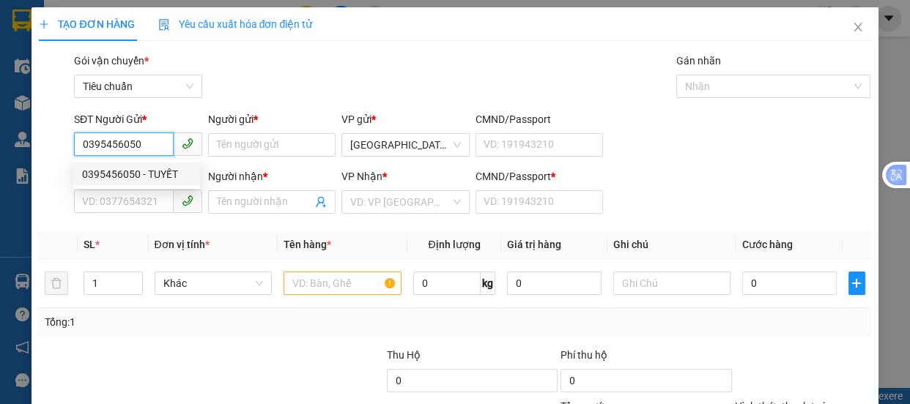
type input "DŨNG"
type input "A"
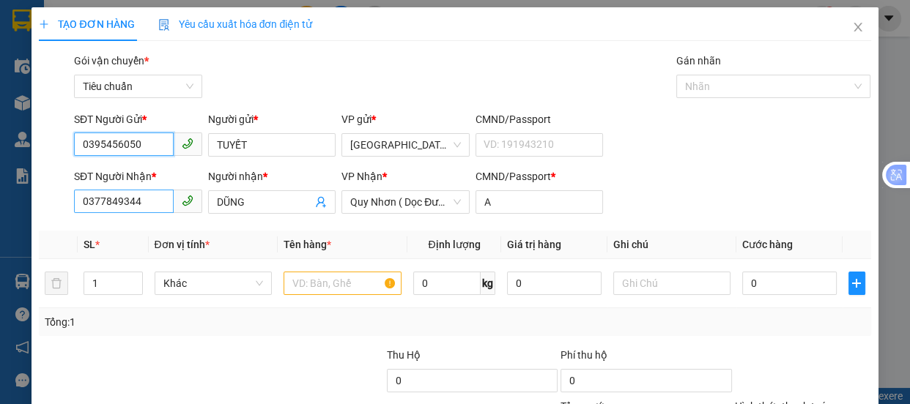
type input "220.000"
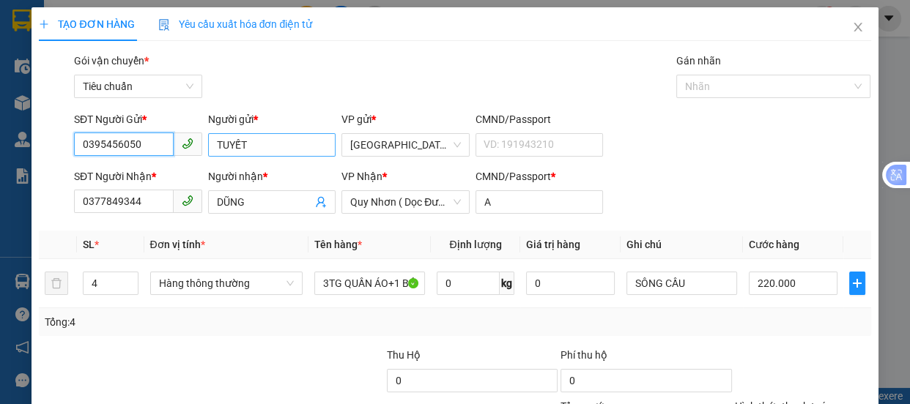
type input "0395456050"
click at [259, 140] on input "TUYẾT" at bounding box center [272, 144] width 128 height 23
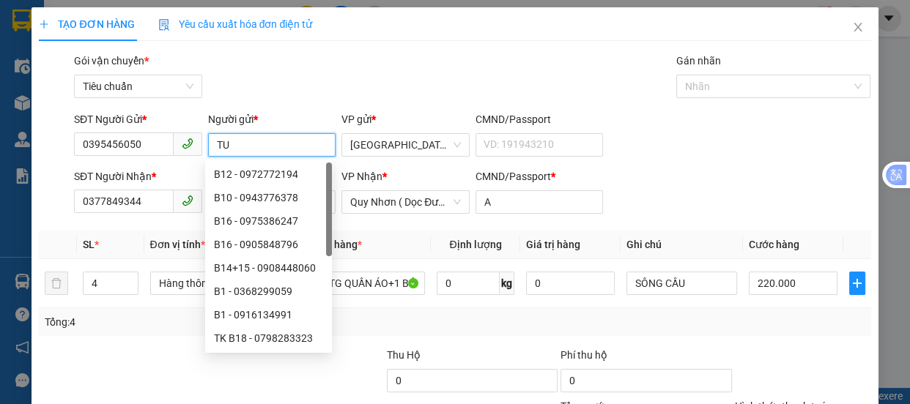
type input "T"
type input "A6"
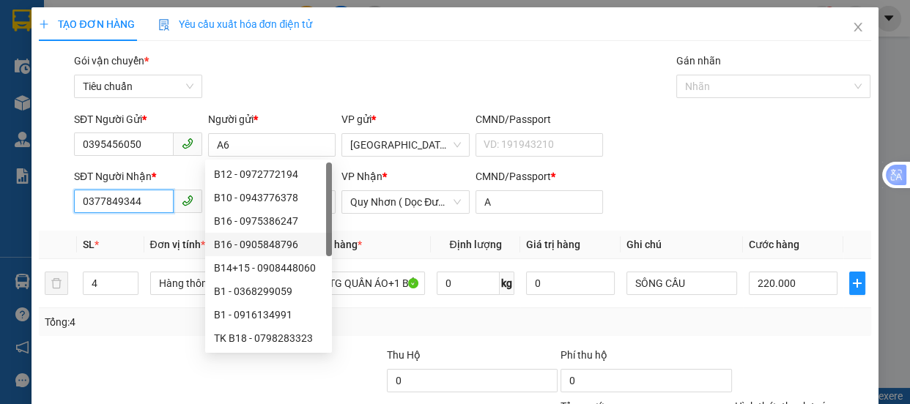
click at [142, 190] on input "0377849344" at bounding box center [124, 201] width 100 height 23
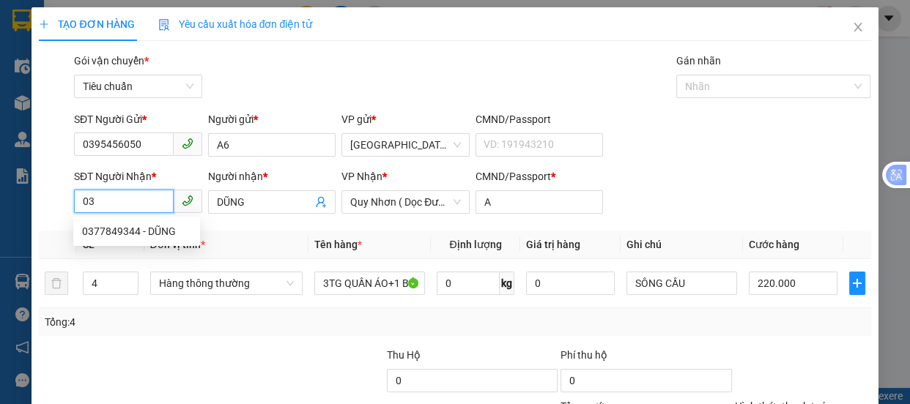
type input "0"
type input "0395456050"
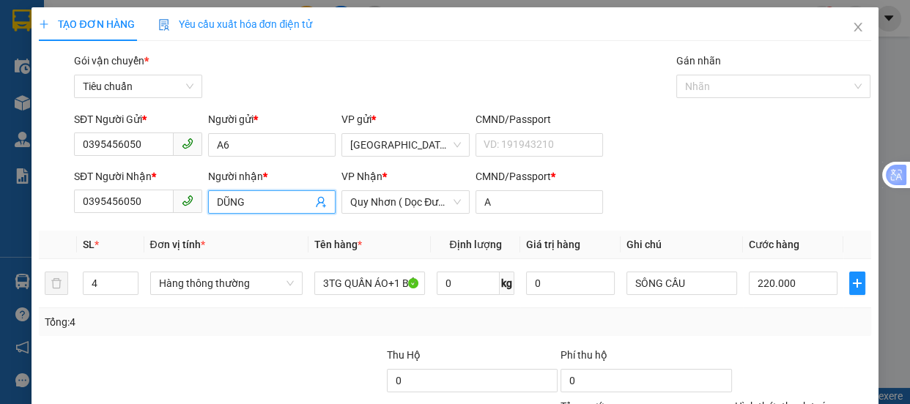
click at [286, 209] on input "DŨNG" at bounding box center [265, 202] width 96 height 16
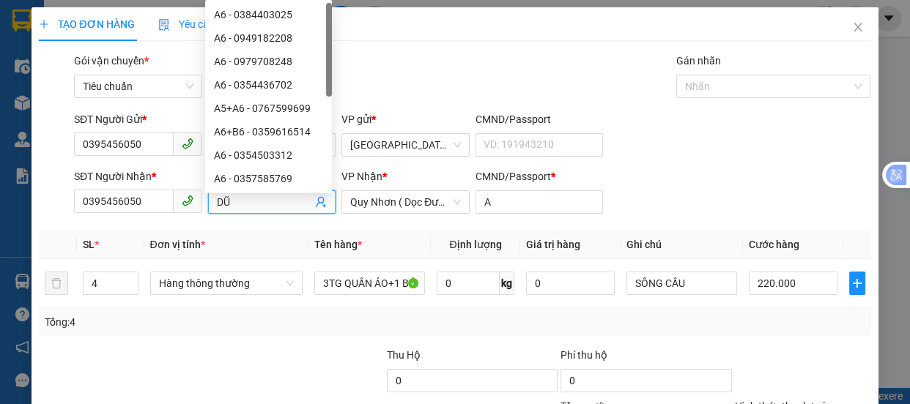
type input "D"
click at [387, 201] on span "Quy Nhơn ( Dọc Đường )" at bounding box center [405, 202] width 111 height 22
type input "A6"
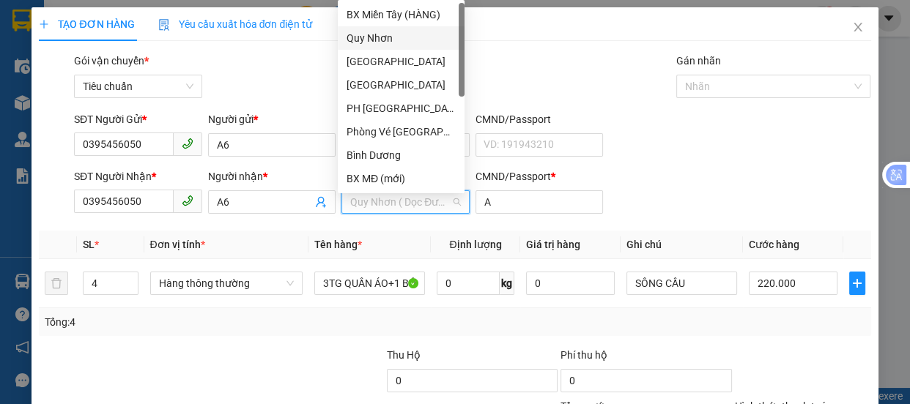
click at [386, 38] on div "Quy Nhơn" at bounding box center [400, 38] width 109 height 16
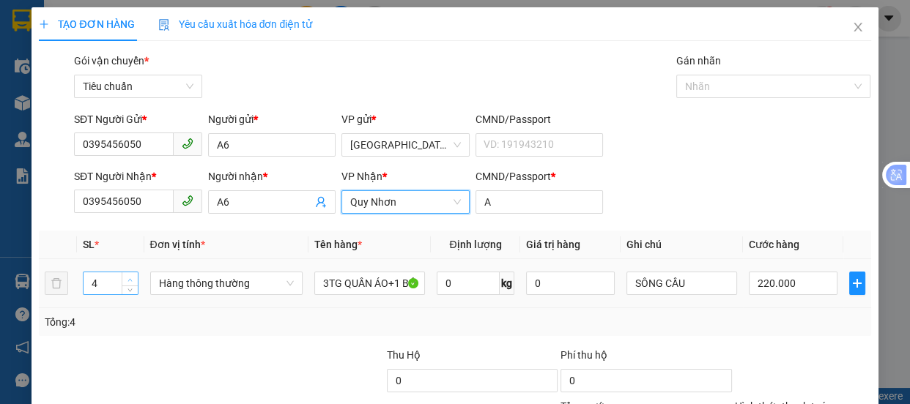
type input "5"
click at [127, 282] on span "up" at bounding box center [130, 279] width 9 height 9
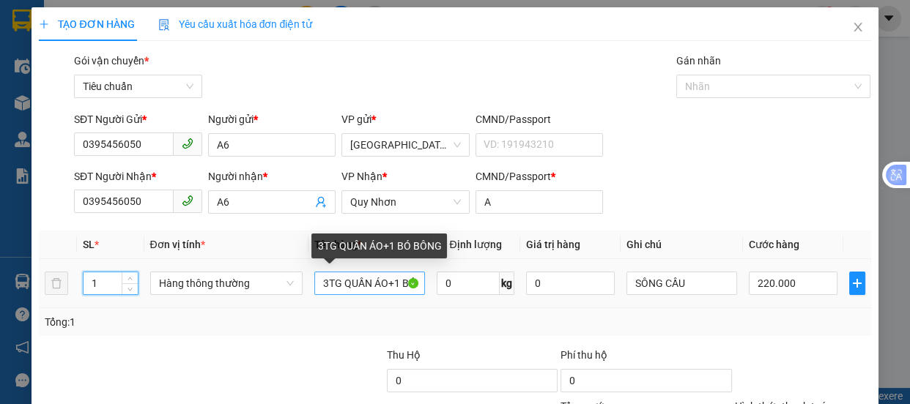
type input "1"
click at [412, 279] on input "3TG QUẦN ÁO+1 BÓ BÔNG" at bounding box center [369, 283] width 111 height 23
type input "0"
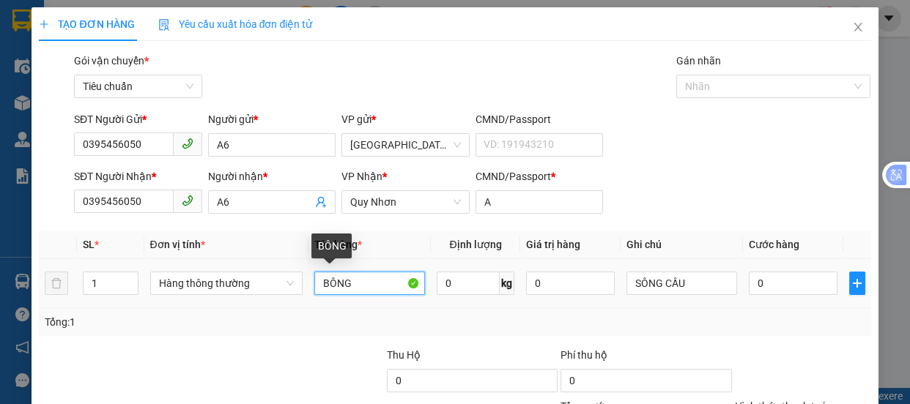
drag, startPoint x: 366, startPoint y: 282, endPoint x: 381, endPoint y: 281, distance: 14.7
click at [365, 281] on input "BÔNG" at bounding box center [369, 283] width 111 height 23
type input "B"
type input "1 XE THEO KHÁCH"
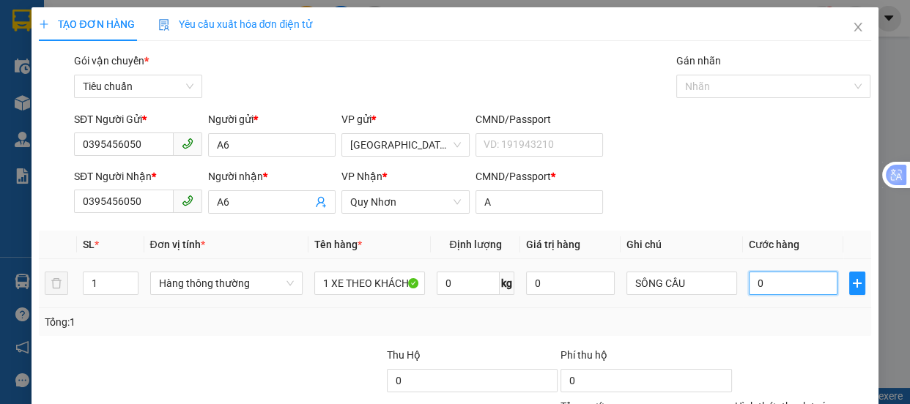
click at [762, 286] on input "0" at bounding box center [793, 283] width 89 height 23
type input "4"
type input "40"
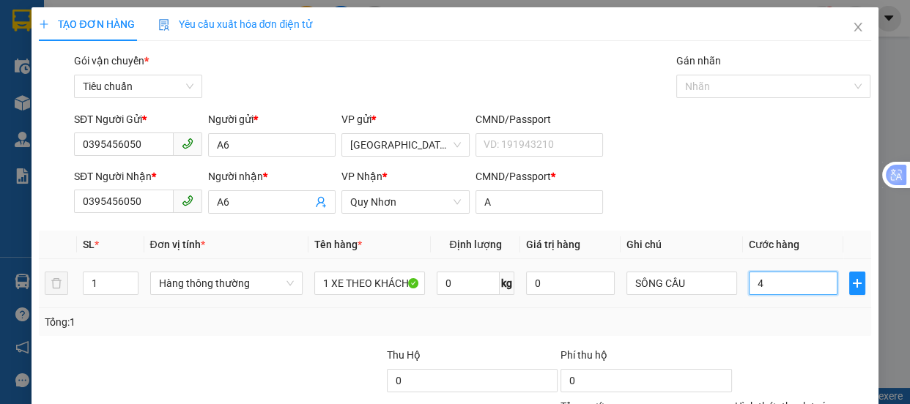
type input "40"
type input "400"
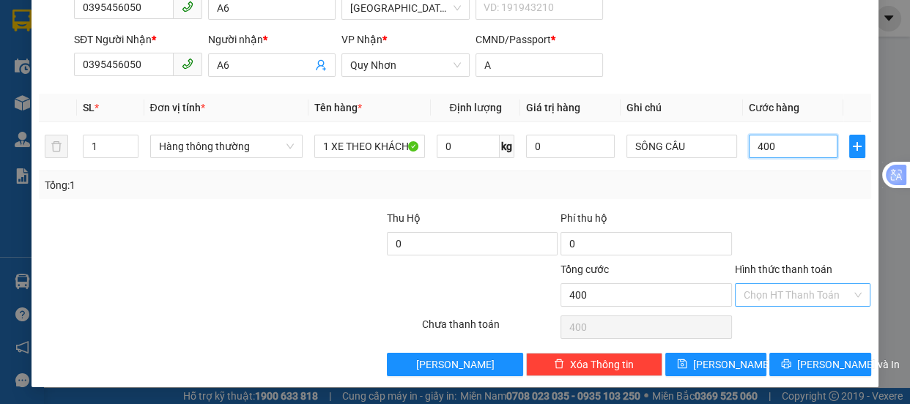
type input "400"
type input "400.000"
click at [776, 294] on input "Hình thức thanh toán" at bounding box center [797, 295] width 108 height 22
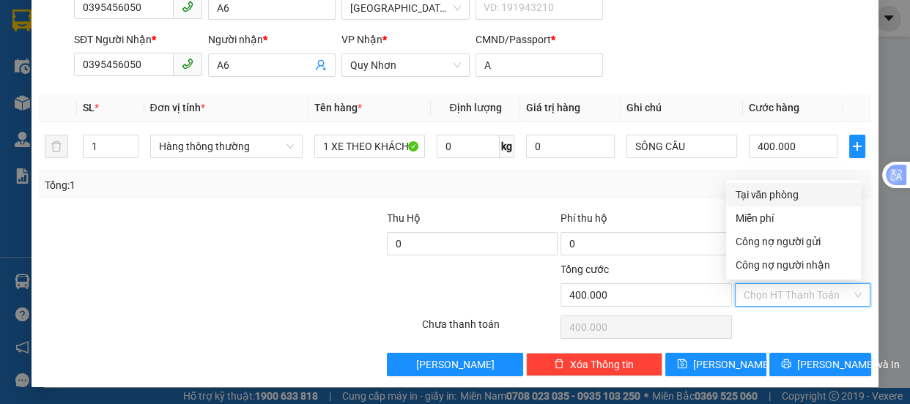
drag, startPoint x: 756, startPoint y: 190, endPoint x: 756, endPoint y: 242, distance: 52.0
click at [757, 190] on div "Tại văn phòng" at bounding box center [793, 195] width 117 height 16
type input "0"
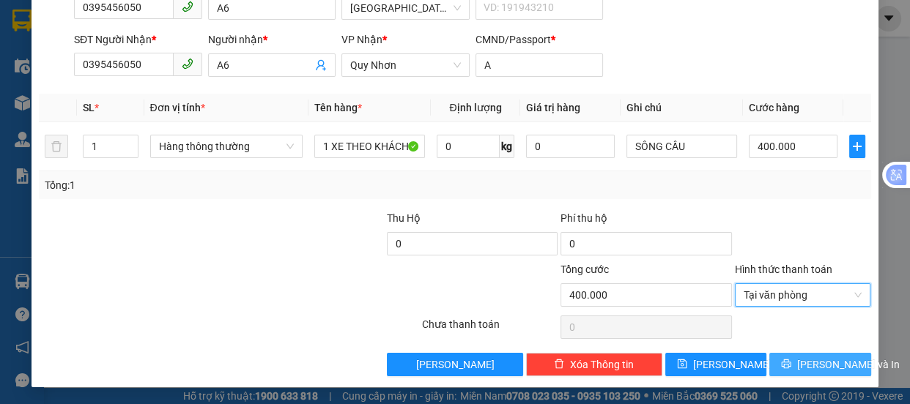
click at [805, 362] on span "Lưu và In" at bounding box center [848, 365] width 103 height 16
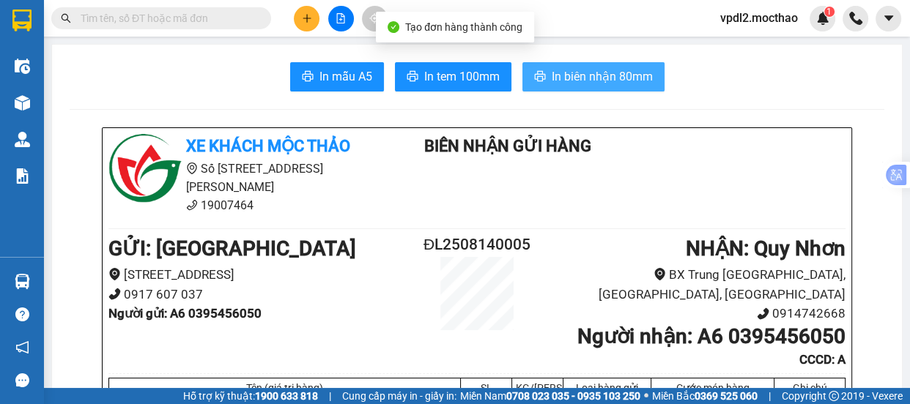
click at [565, 78] on span "In biên nhận 80mm" at bounding box center [602, 76] width 101 height 18
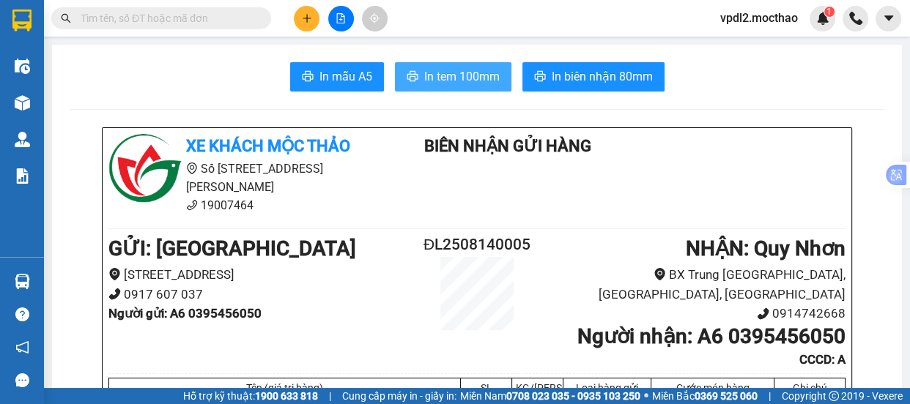
click at [473, 75] on span "In tem 100mm" at bounding box center [461, 76] width 75 height 18
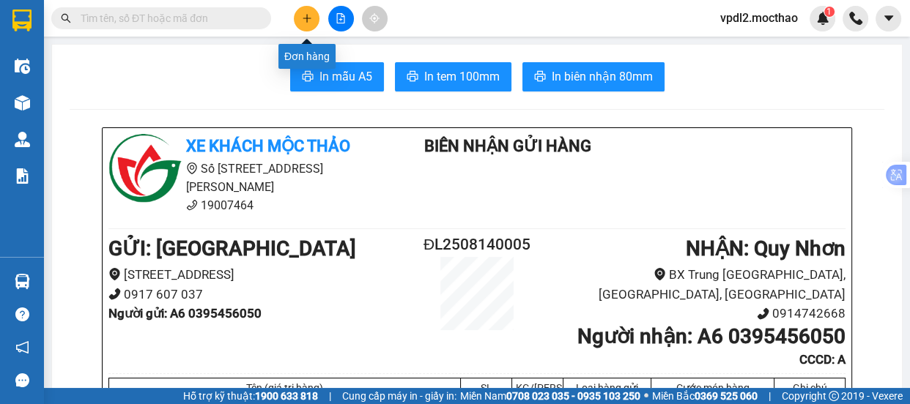
click at [312, 16] on button at bounding box center [307, 19] width 26 height 26
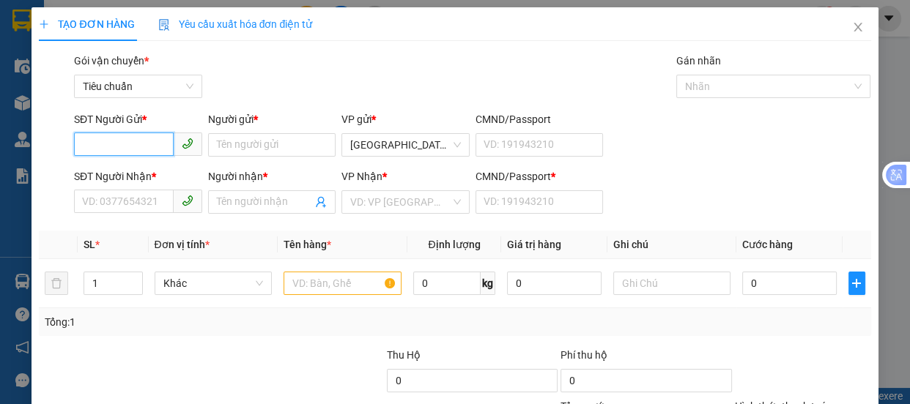
click at [137, 144] on input "SĐT Người Gửi *" at bounding box center [124, 144] width 100 height 23
click at [111, 171] on div "0396173346 - THẢO" at bounding box center [136, 174] width 109 height 16
type input "0396173346"
type input "THẢO"
type input "0396173346"
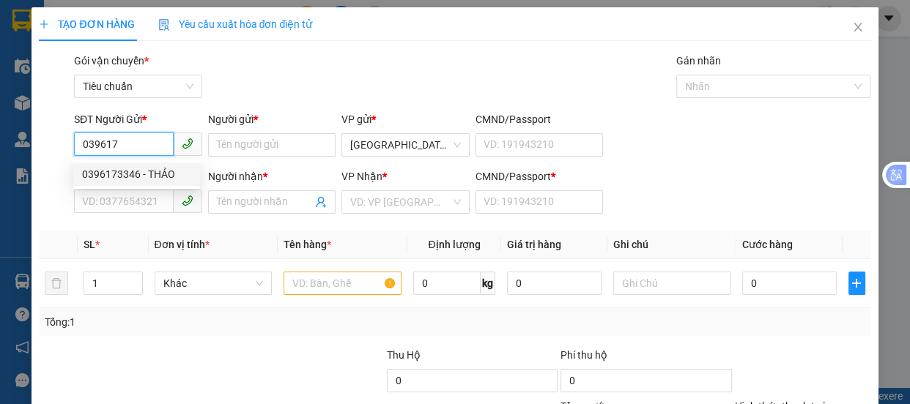
type input "THẢO"
type input "S"
type input "300.000"
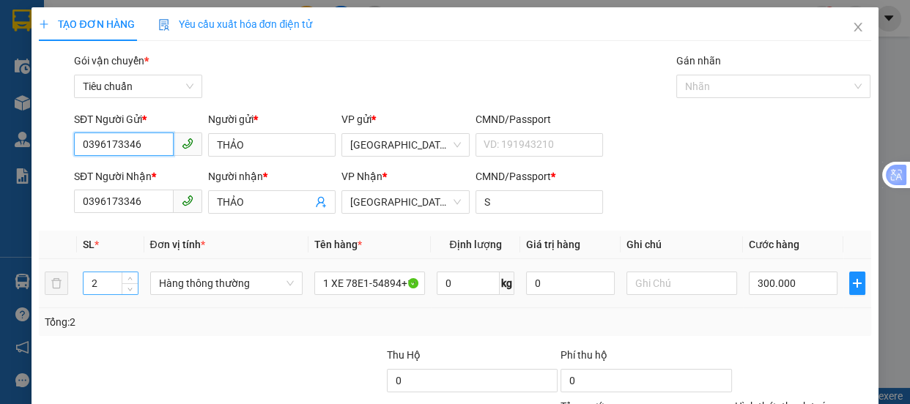
type input "0396173346"
click at [116, 291] on input "2" at bounding box center [109, 283] width 53 height 22
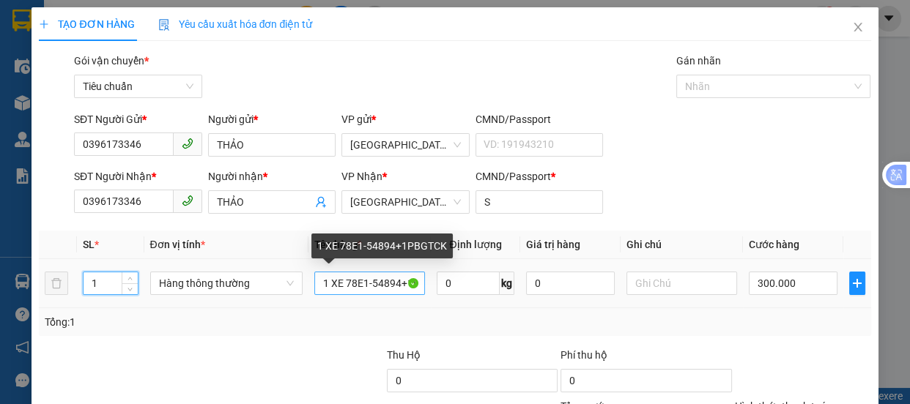
type input "1"
click at [407, 286] on input "1 XE 78E1-54894+1PBGTCK" at bounding box center [369, 283] width 111 height 23
type input "0"
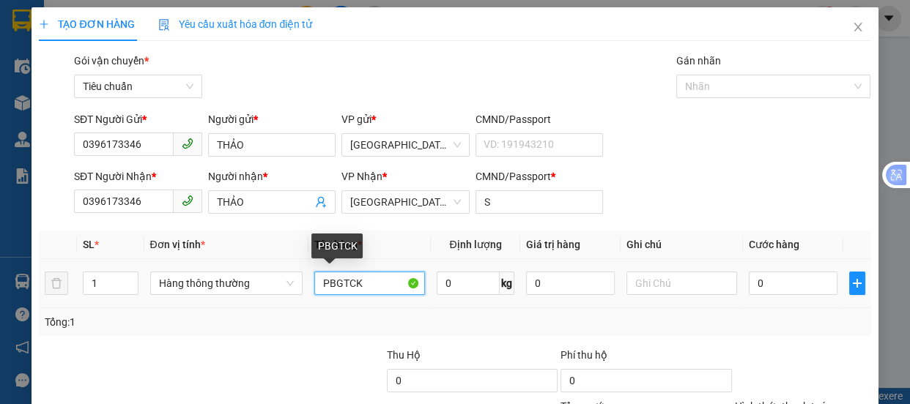
click at [374, 284] on input "PBGTCK" at bounding box center [369, 283] width 111 height 23
type input "P"
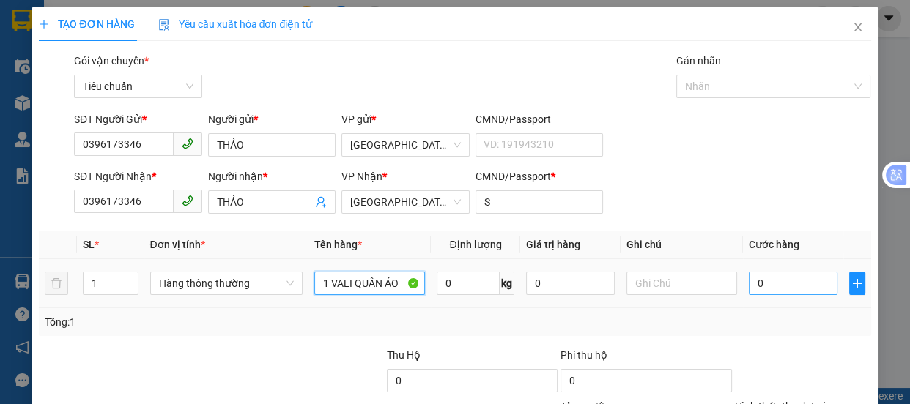
type input "1 VALI QUẦN ÁO"
click at [766, 283] on input "0" at bounding box center [793, 283] width 89 height 23
type input "6"
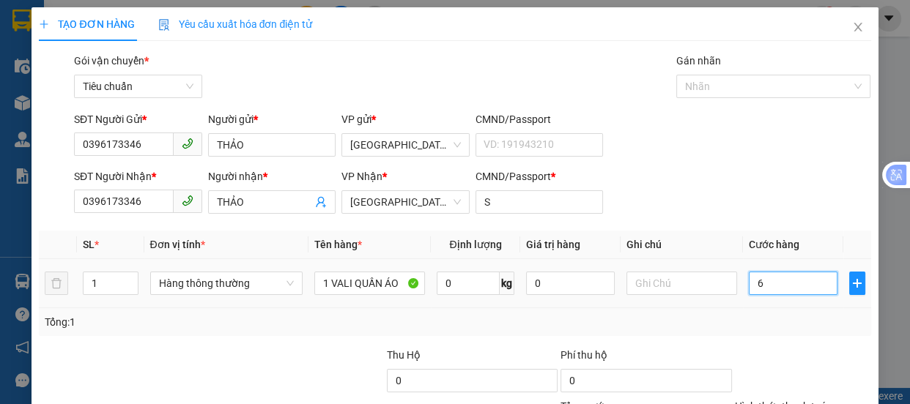
type input "60"
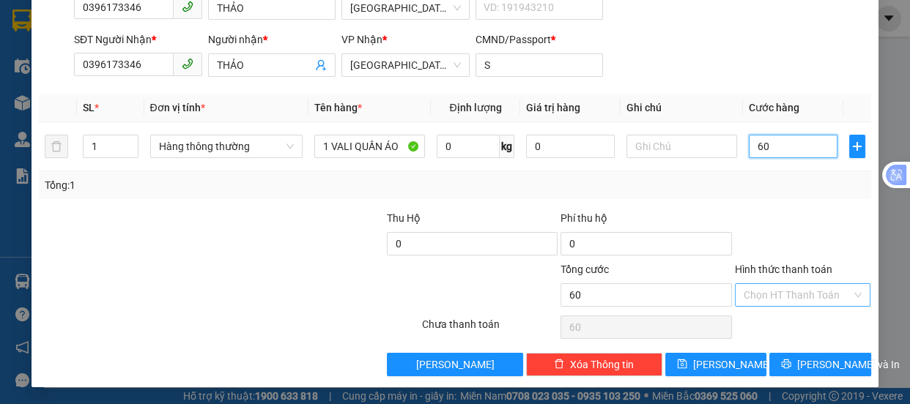
type input "60"
type input "60.000"
click at [773, 290] on input "Hình thức thanh toán" at bounding box center [797, 295] width 108 height 22
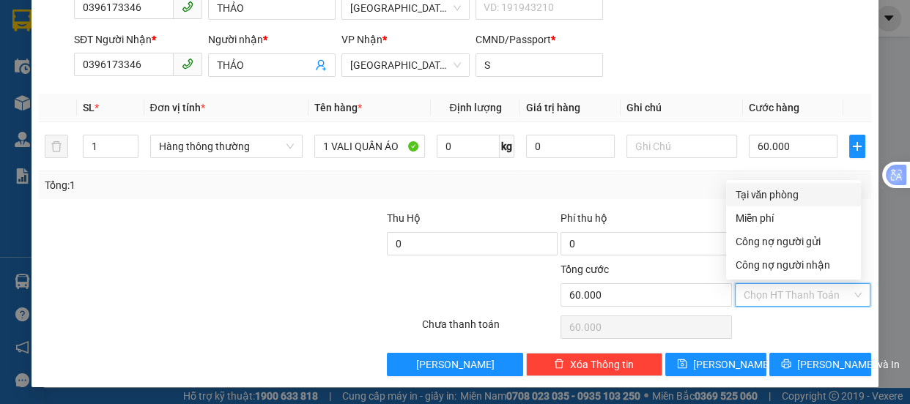
click at [776, 191] on div "Tại văn phòng" at bounding box center [793, 195] width 117 height 16
type input "0"
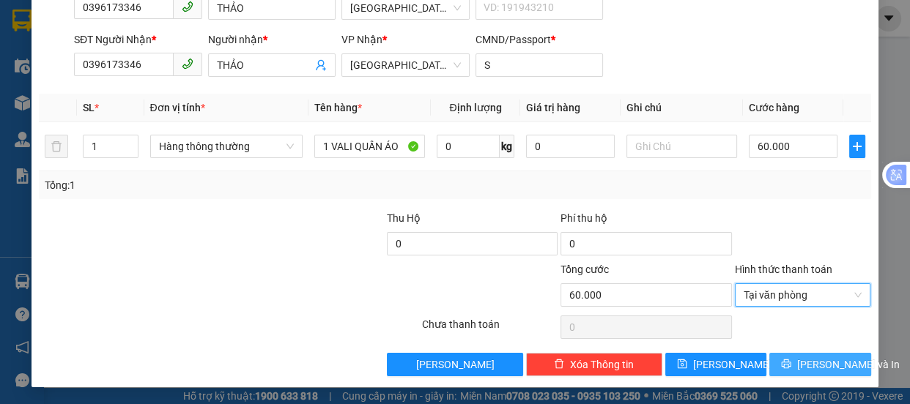
click at [803, 360] on span "Lưu và In" at bounding box center [848, 365] width 103 height 16
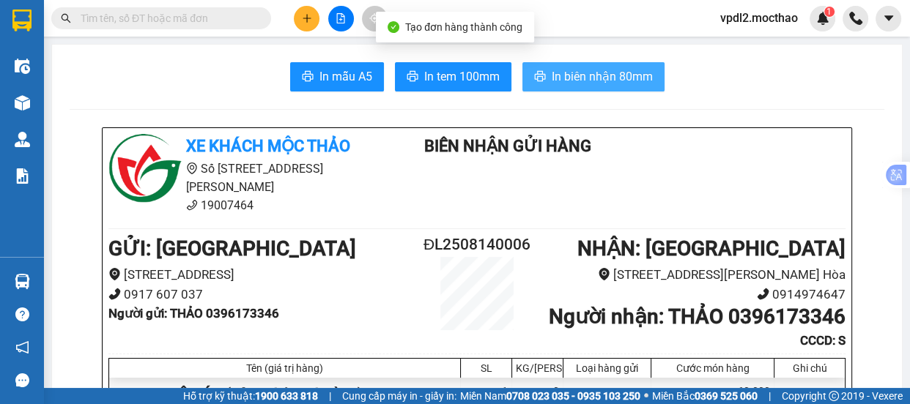
click at [559, 72] on span "In biên nhận 80mm" at bounding box center [602, 76] width 101 height 18
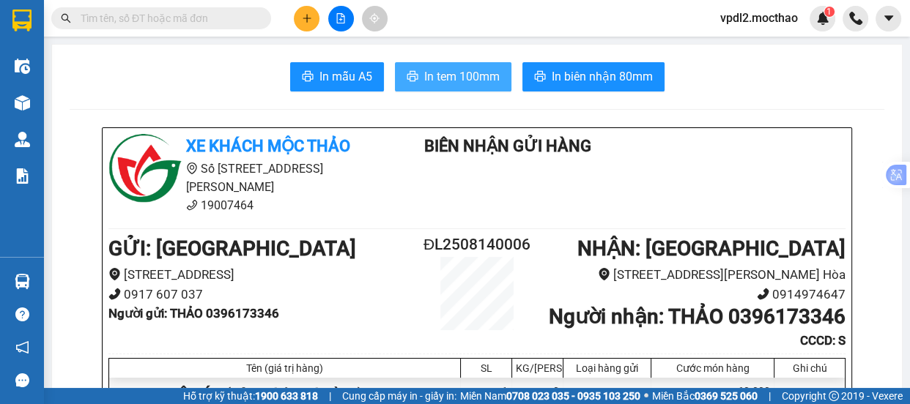
click at [454, 78] on span "In tem 100mm" at bounding box center [461, 76] width 75 height 18
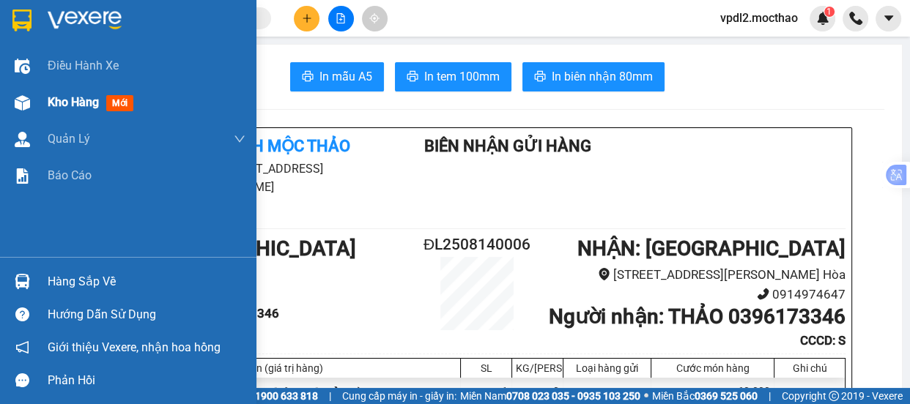
click at [81, 103] on span "Kho hàng" at bounding box center [73, 102] width 51 height 14
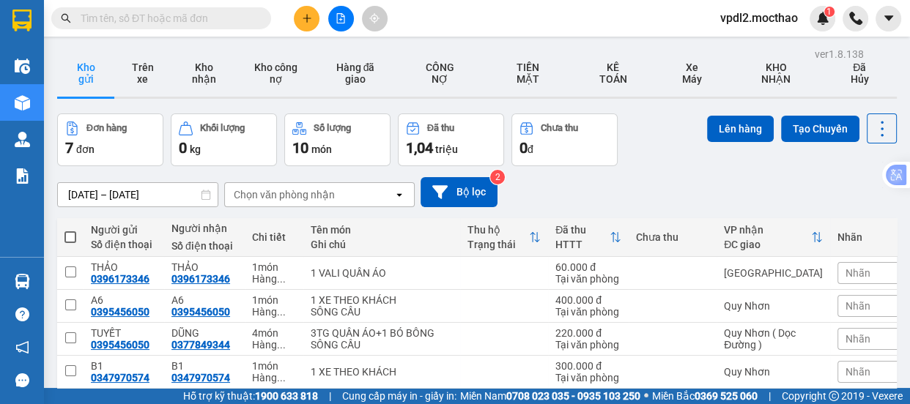
drag, startPoint x: 67, startPoint y: 71, endPoint x: 94, endPoint y: 100, distance: 39.4
click at [68, 231] on span at bounding box center [70, 237] width 12 height 12
click at [70, 230] on input "checkbox" at bounding box center [70, 230] width 0 height 0
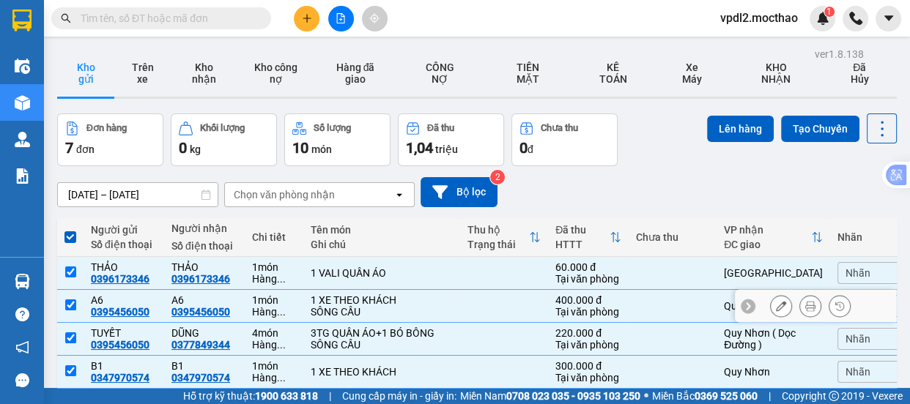
click at [70, 300] on input "checkbox" at bounding box center [70, 305] width 11 height 11
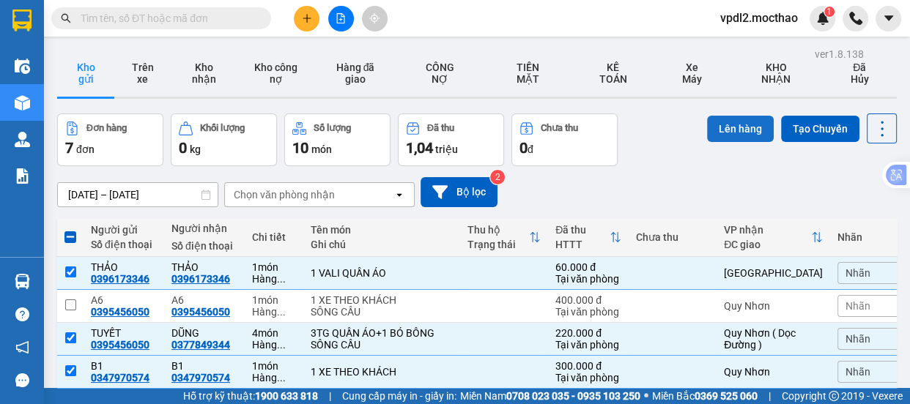
click at [727, 129] on button "Lên hàng" at bounding box center [740, 129] width 67 height 26
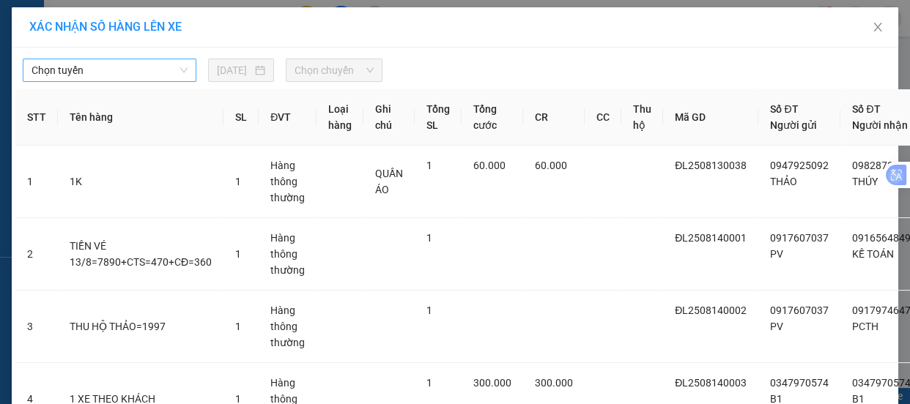
click at [127, 64] on span "Chọn tuyến" at bounding box center [109, 70] width 156 height 22
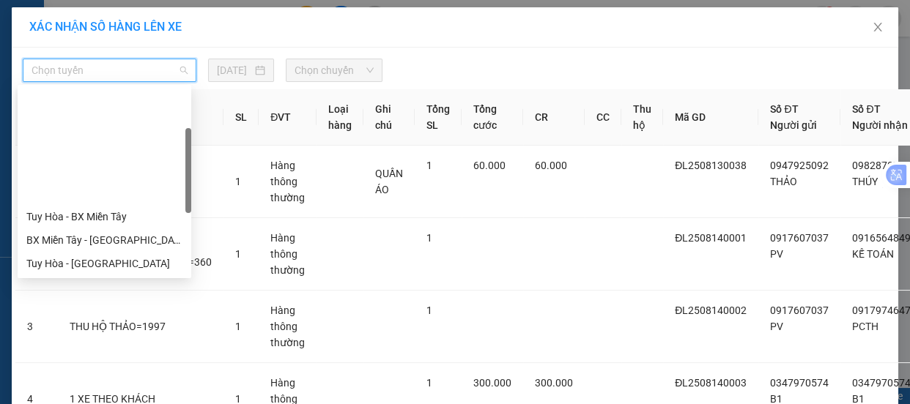
click at [95, 326] on div "Đà Lạt - Quy Nhơn" at bounding box center [104, 334] width 156 height 16
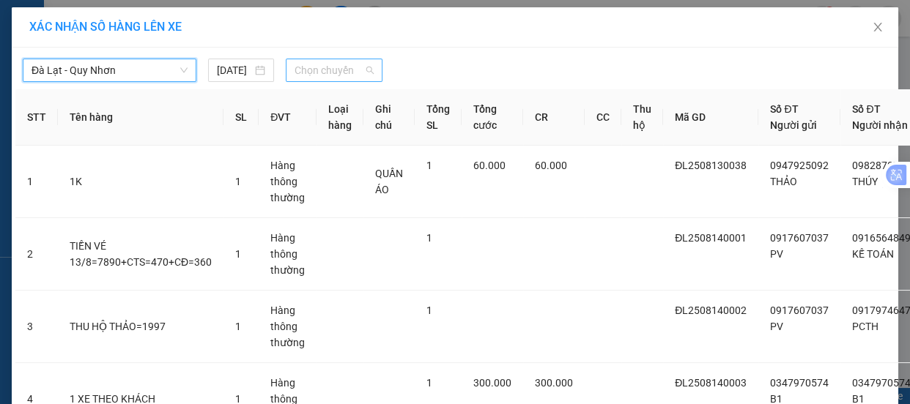
click at [302, 71] on span "Chọn chuyến" at bounding box center [333, 70] width 79 height 22
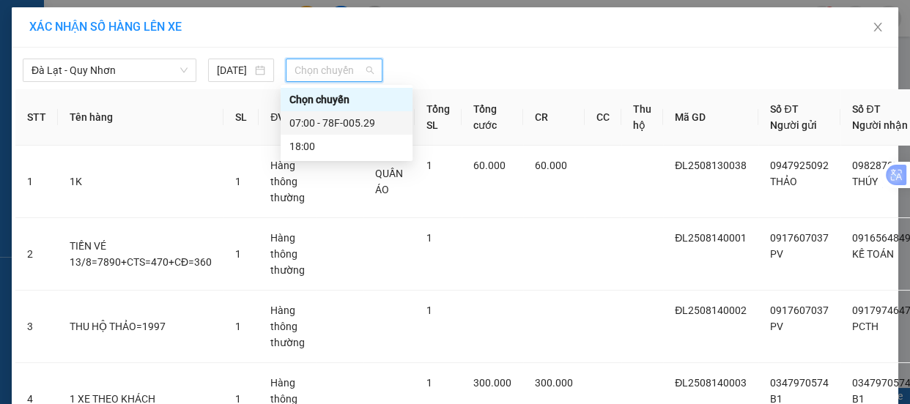
click at [361, 121] on div "07:00 - 78F-005.29" at bounding box center [346, 123] width 114 height 16
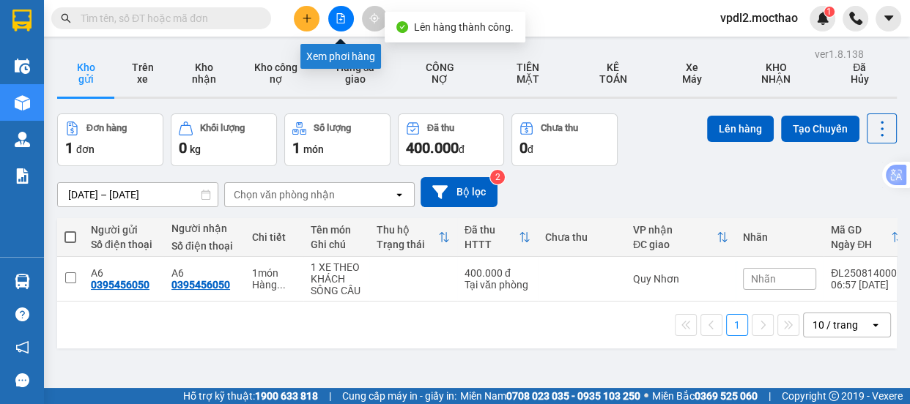
click at [342, 14] on icon "file-add" at bounding box center [341, 18] width 8 height 10
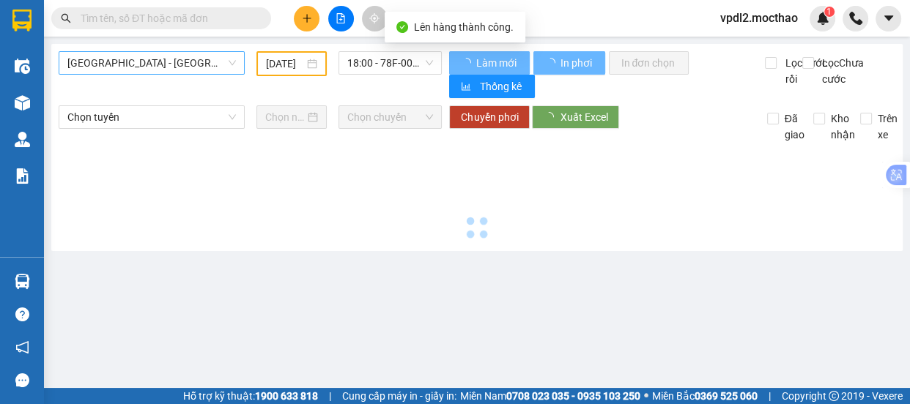
type input "14/08/2025"
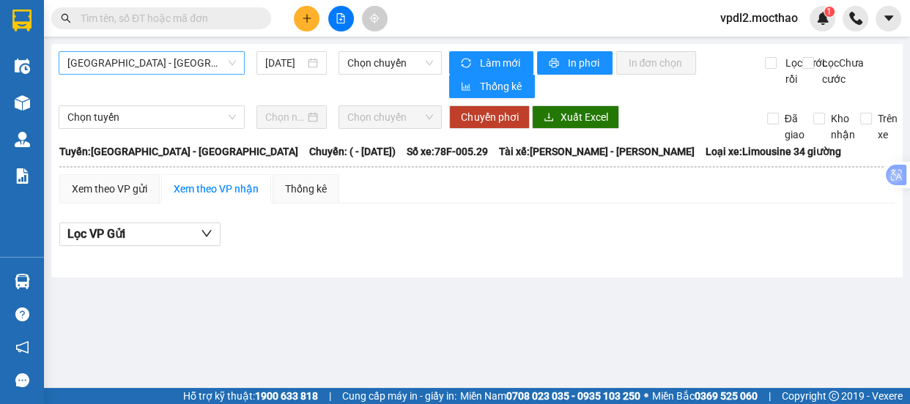
click at [155, 62] on span "Sài Gòn - Tuy Hòa" at bounding box center [151, 63] width 168 height 22
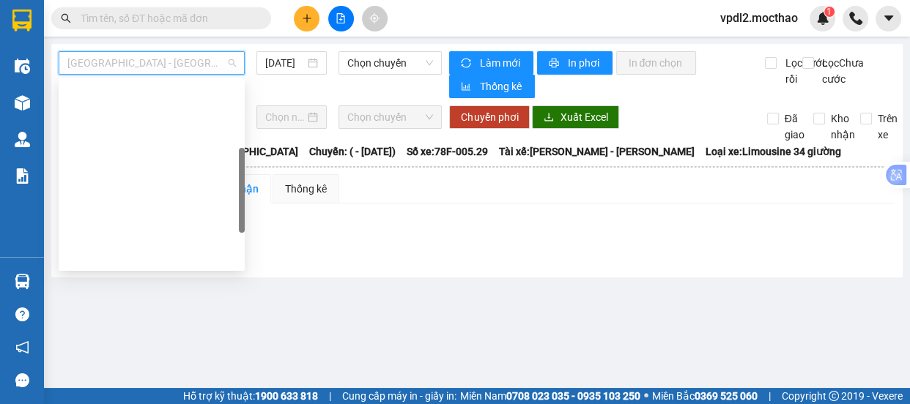
click at [135, 319] on div "Đà Lạt - Quy Nhơn" at bounding box center [151, 327] width 168 height 16
type input "14/08/2025"
